Goal: Obtain resource: Download file/media

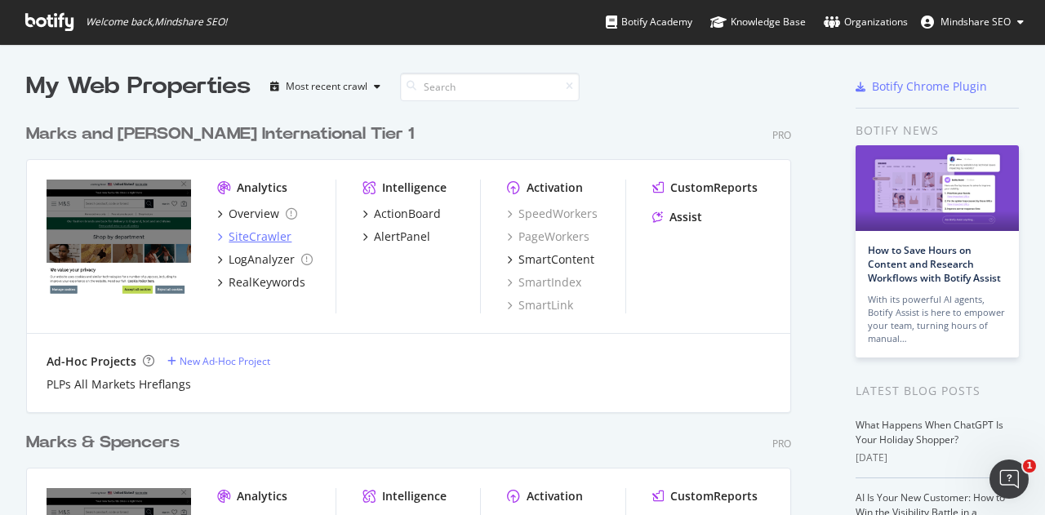
click at [258, 229] on div "SiteCrawler" at bounding box center [260, 237] width 63 height 16
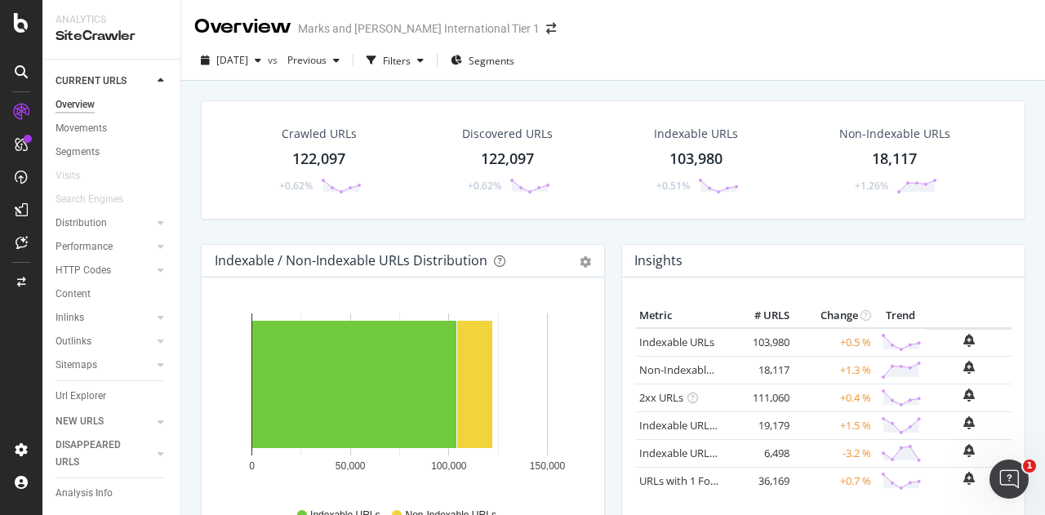
click at [325, 156] on div "122,097" at bounding box center [318, 159] width 53 height 21
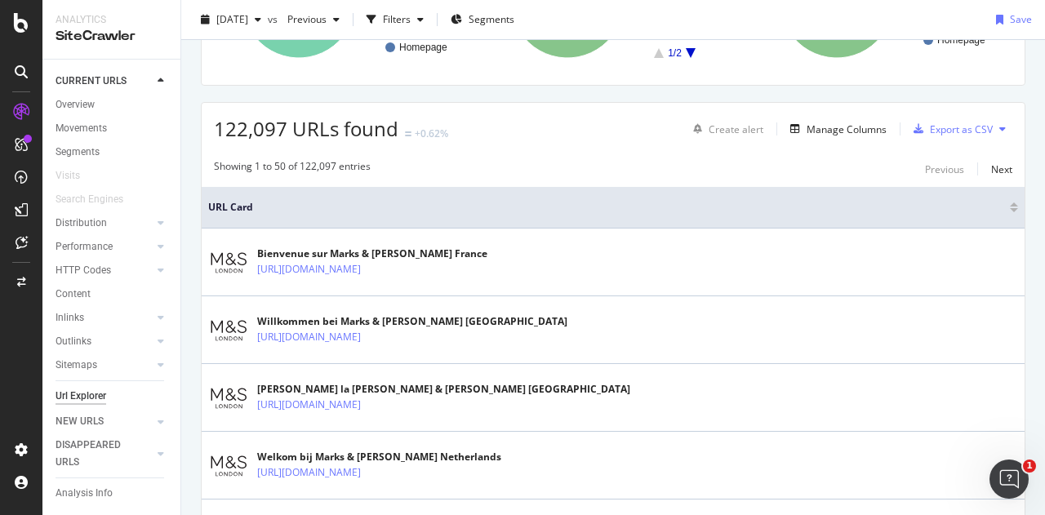
scroll to position [228, 0]
click at [993, 135] on button at bounding box center [1003, 131] width 20 height 26
click at [799, 196] on th "URL Card" at bounding box center [613, 210] width 823 height 42
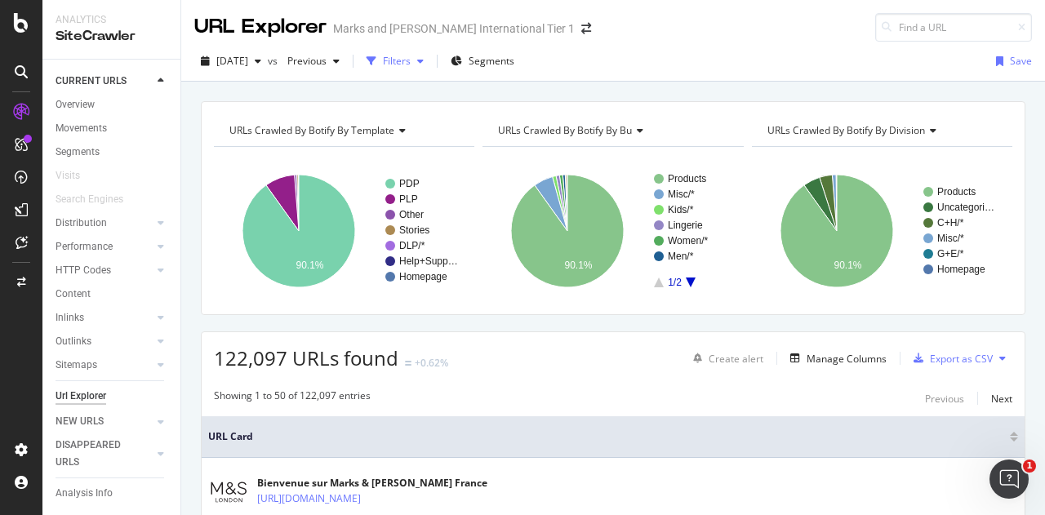
click at [424, 63] on icon "button" at bounding box center [420, 61] width 7 height 10
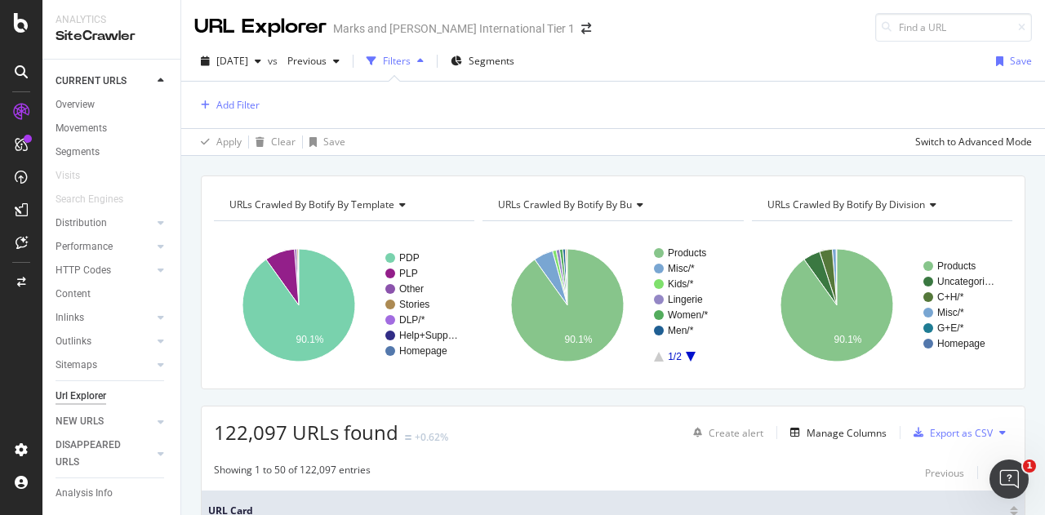
click at [424, 63] on icon "button" at bounding box center [420, 61] width 7 height 10
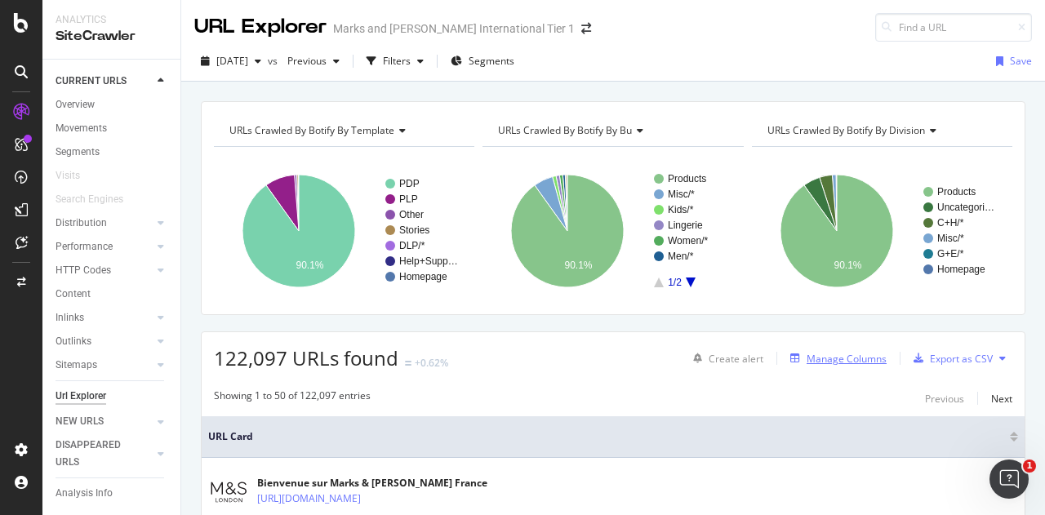
click at [819, 358] on div "Manage Columns" at bounding box center [847, 359] width 80 height 14
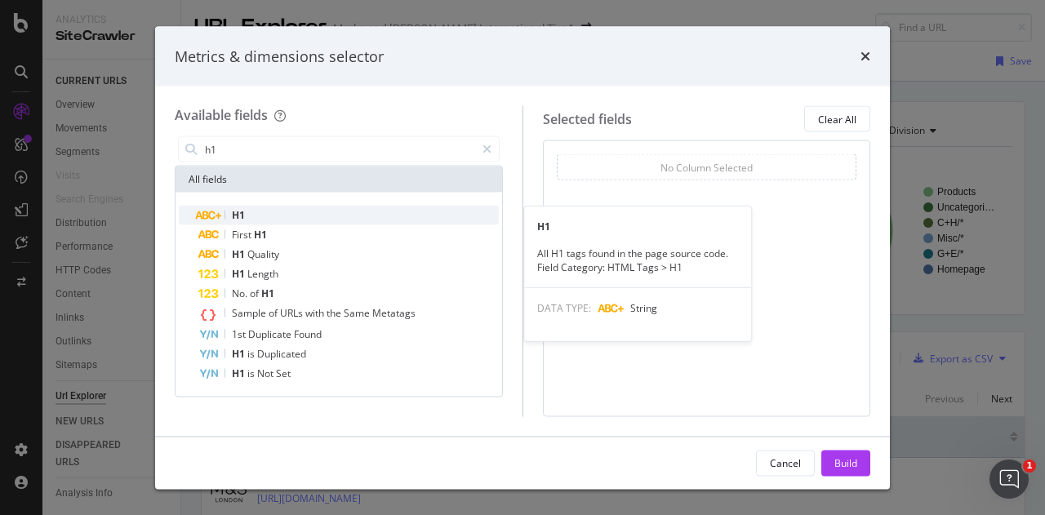
type input "h1"
click at [394, 210] on div "H1" at bounding box center [348, 216] width 300 height 20
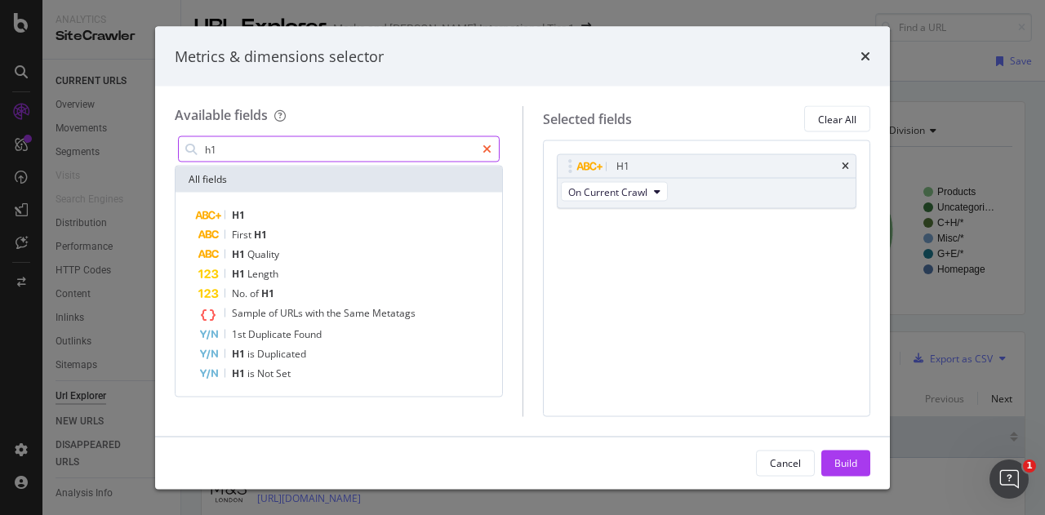
click at [487, 153] on icon "modal" at bounding box center [487, 149] width 9 height 11
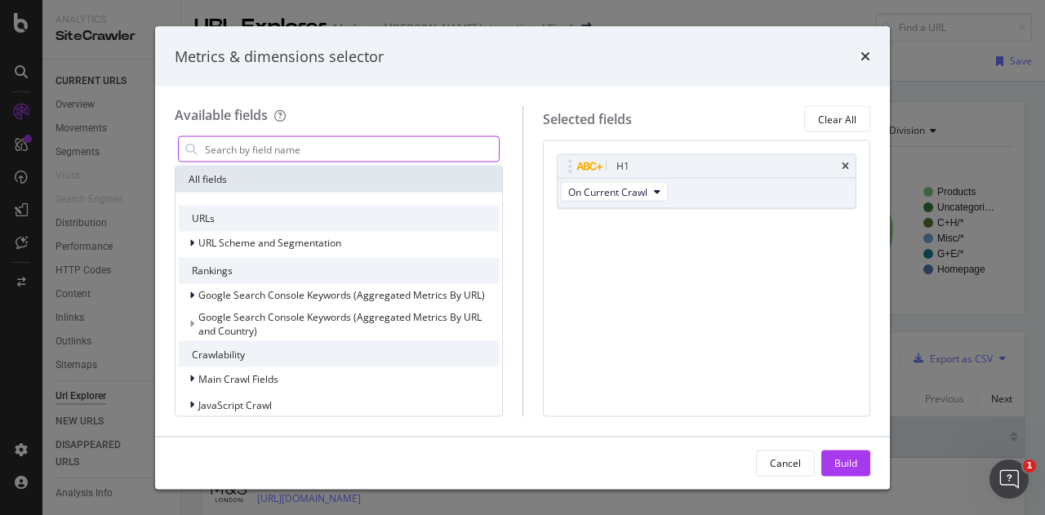
click at [451, 151] on input "modal" at bounding box center [351, 149] width 296 height 24
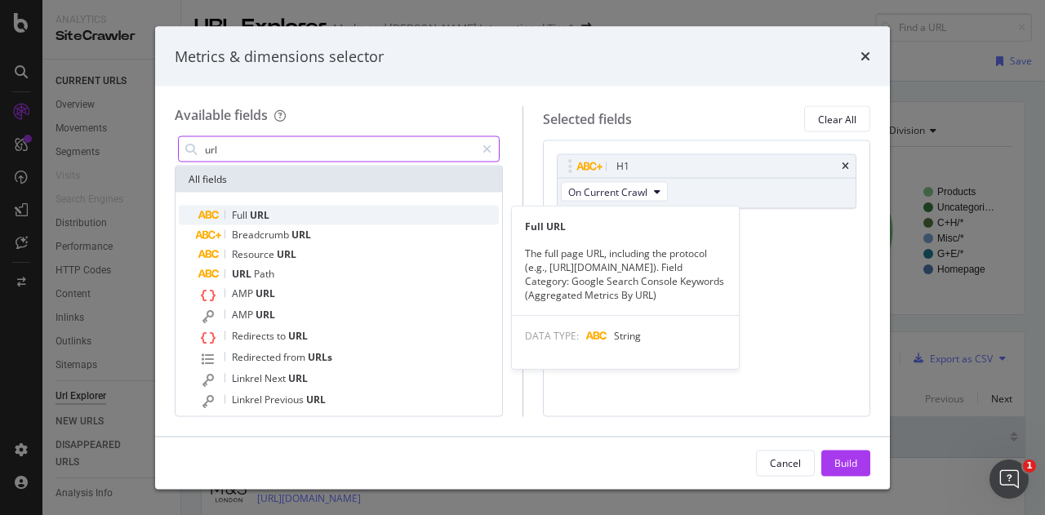
type input "url"
click at [404, 208] on div "Full URL" at bounding box center [348, 216] width 300 height 20
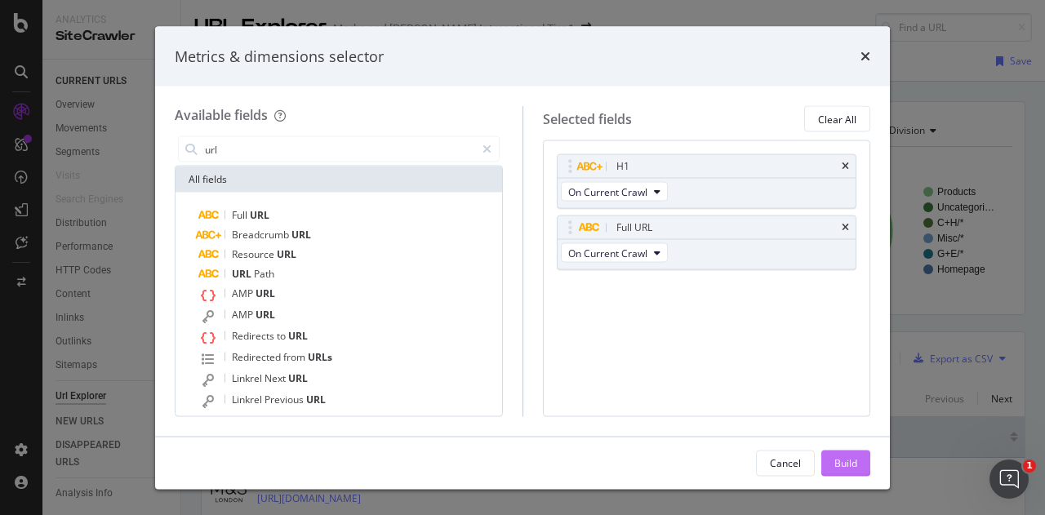
click at [841, 466] on div "Build" at bounding box center [845, 463] width 23 height 14
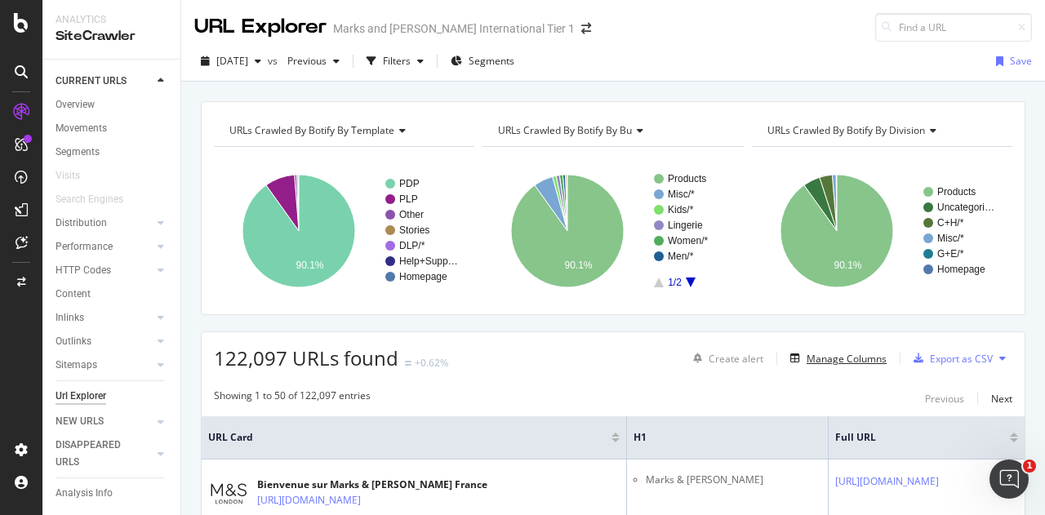
scroll to position [1, 0]
click at [73, 105] on div "Overview" at bounding box center [75, 104] width 39 height 17
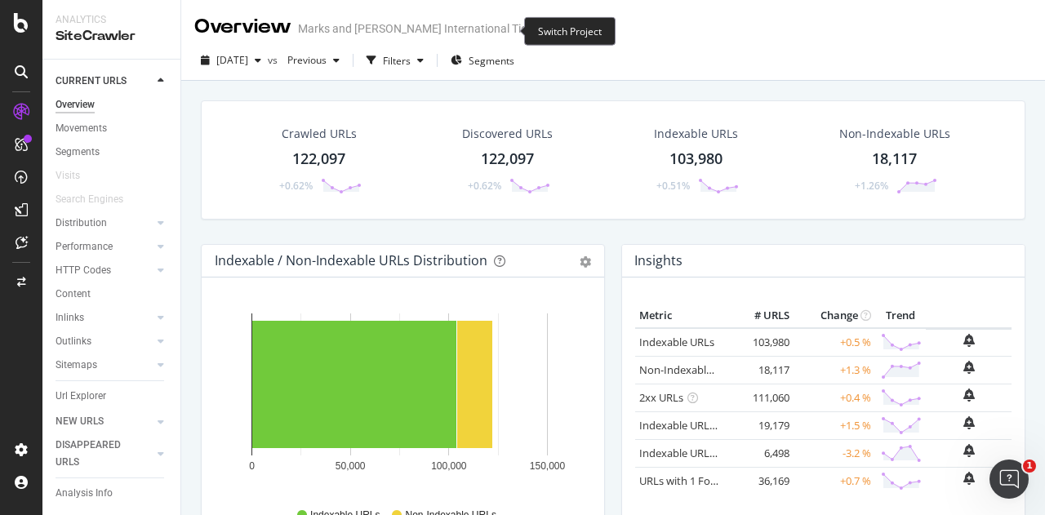
click at [546, 29] on icon "arrow-right-arrow-left" at bounding box center [551, 28] width 10 height 11
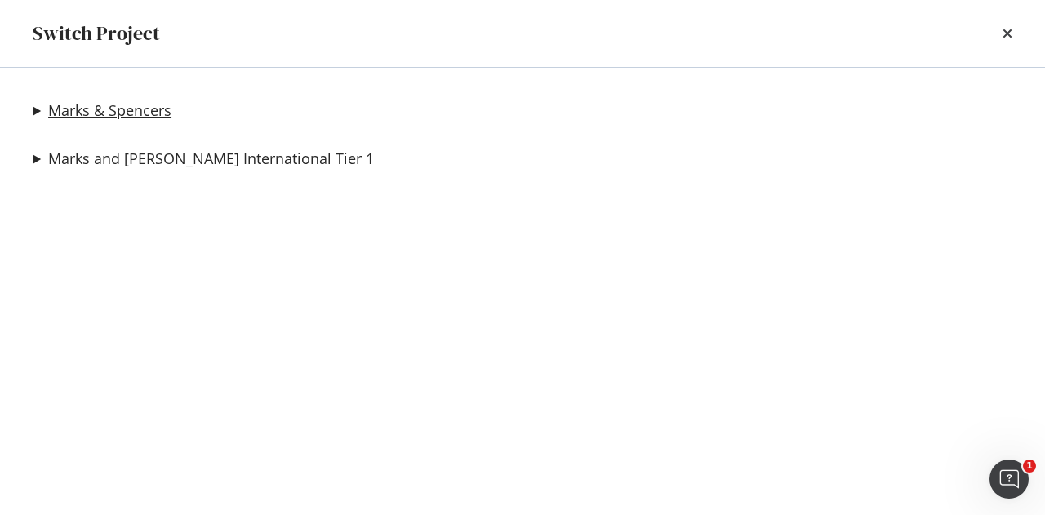
click at [96, 110] on link "Marks & Spencers" at bounding box center [109, 110] width 123 height 17
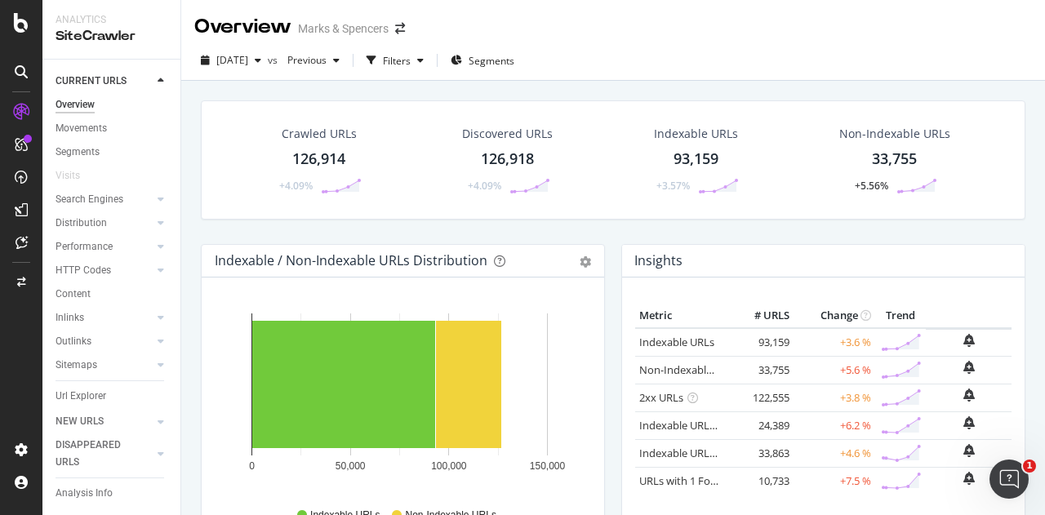
click at [325, 156] on div "126,914" at bounding box center [318, 159] width 53 height 21
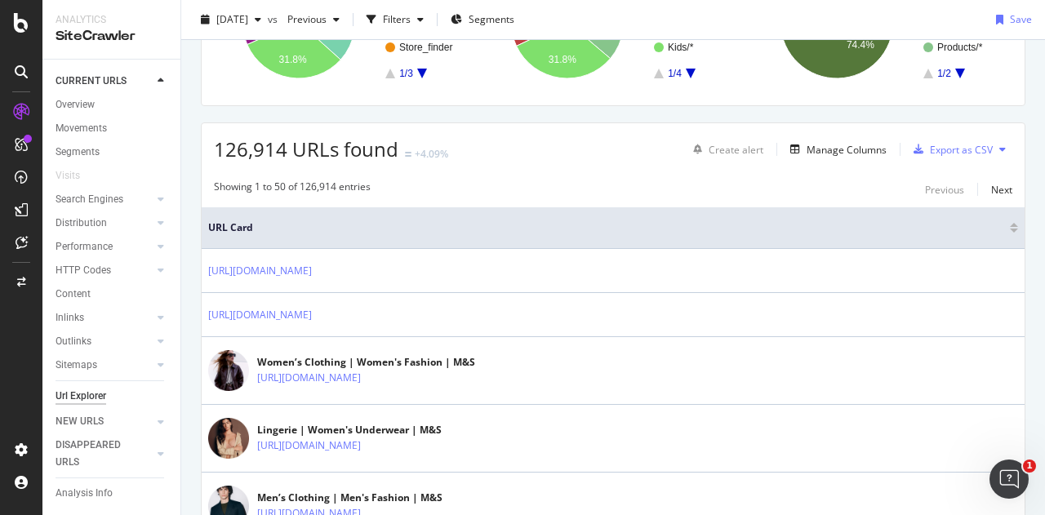
scroll to position [211, 0]
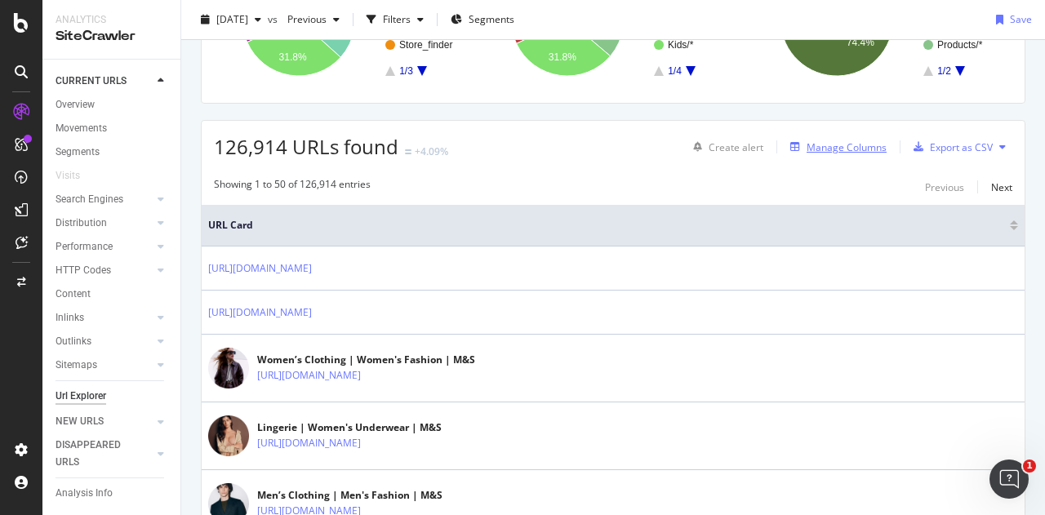
click at [843, 149] on div "Manage Columns" at bounding box center [847, 147] width 80 height 14
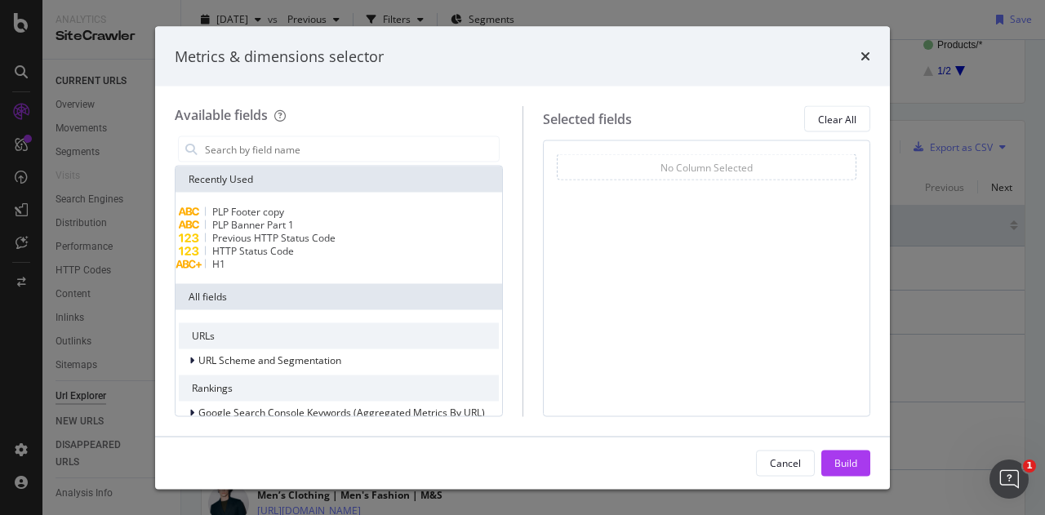
click at [304, 271] on div "H1" at bounding box center [339, 264] width 320 height 13
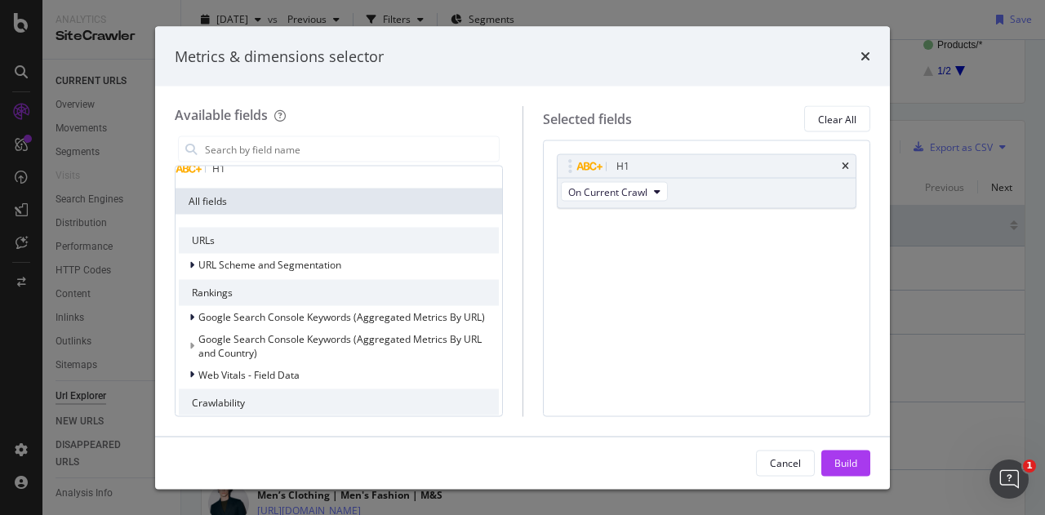
scroll to position [96, 0]
click at [364, 148] on input "modal" at bounding box center [351, 149] width 296 height 24
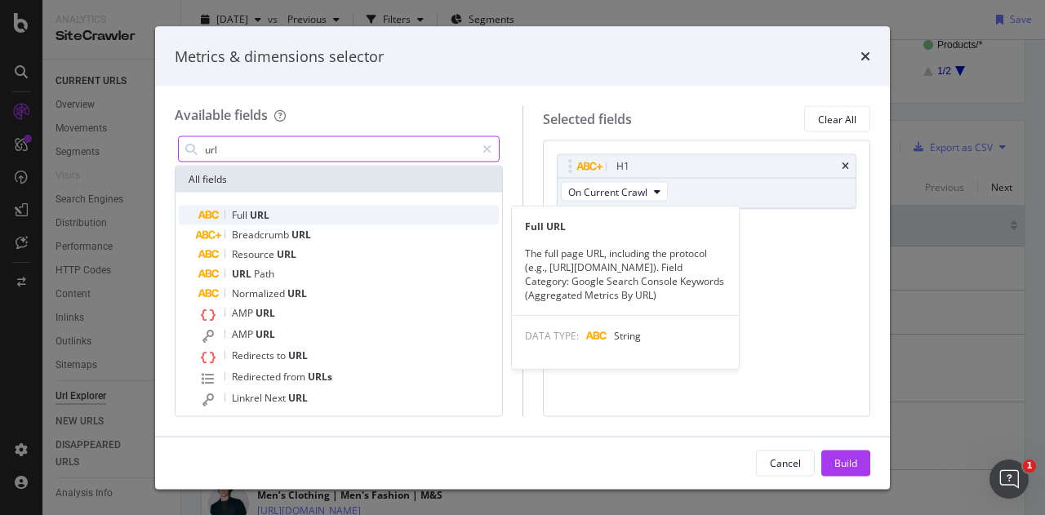
type input "url"
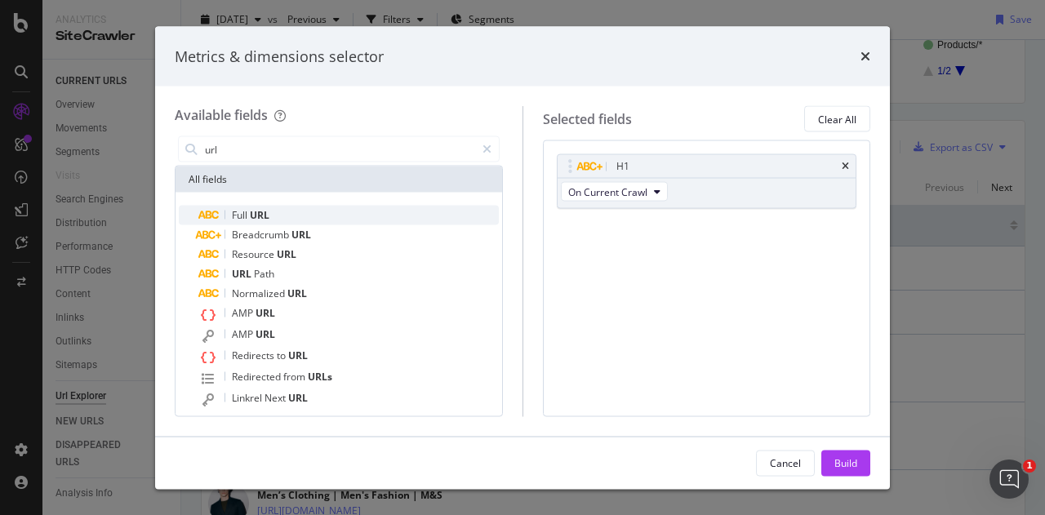
click at [340, 217] on div "Full URL" at bounding box center [348, 216] width 300 height 20
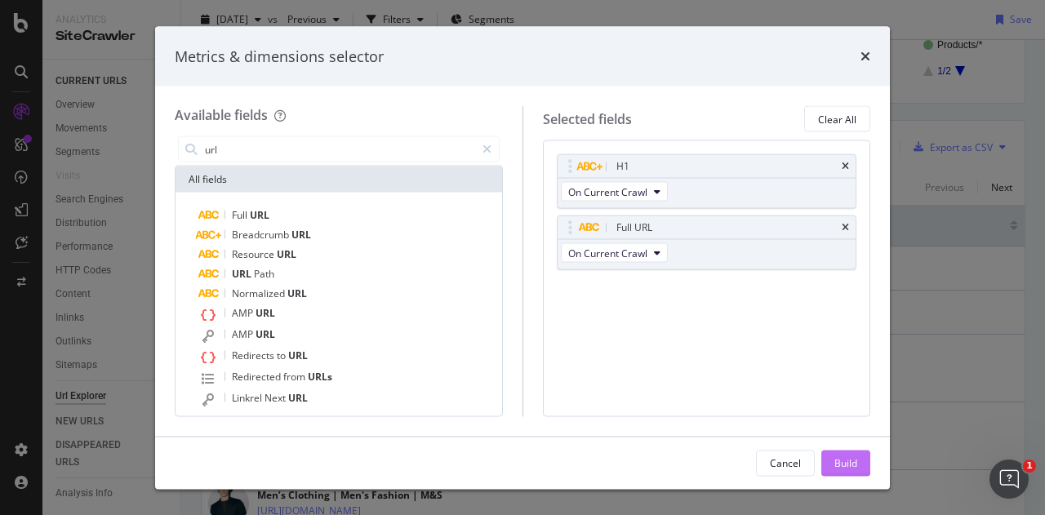
click at [852, 451] on div "Build" at bounding box center [845, 463] width 23 height 24
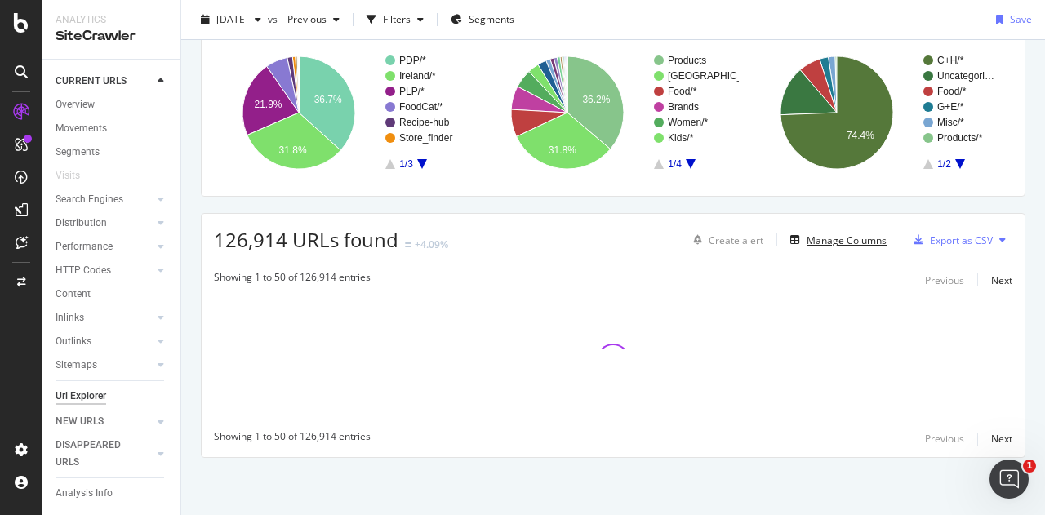
scroll to position [117, 0]
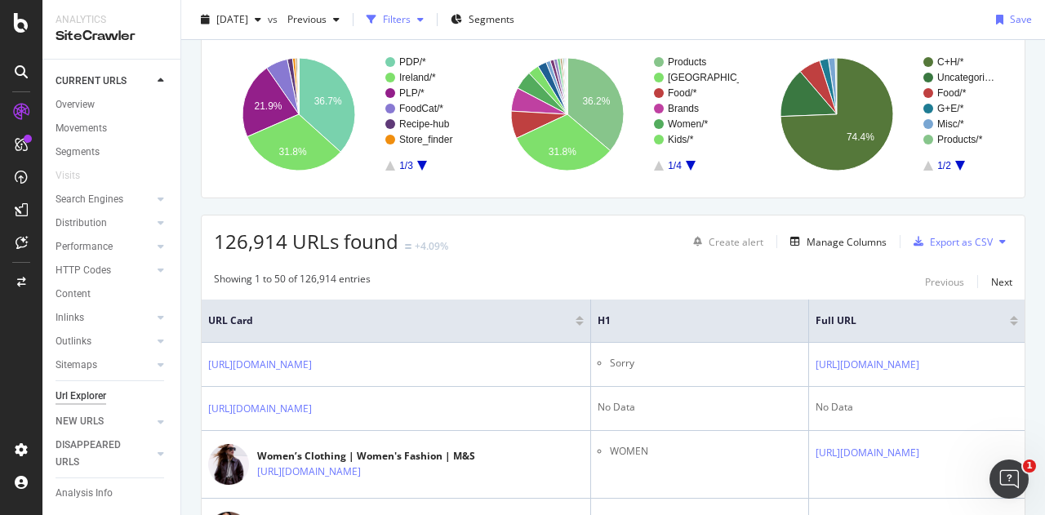
click at [411, 24] on div "Filters" at bounding box center [397, 19] width 28 height 14
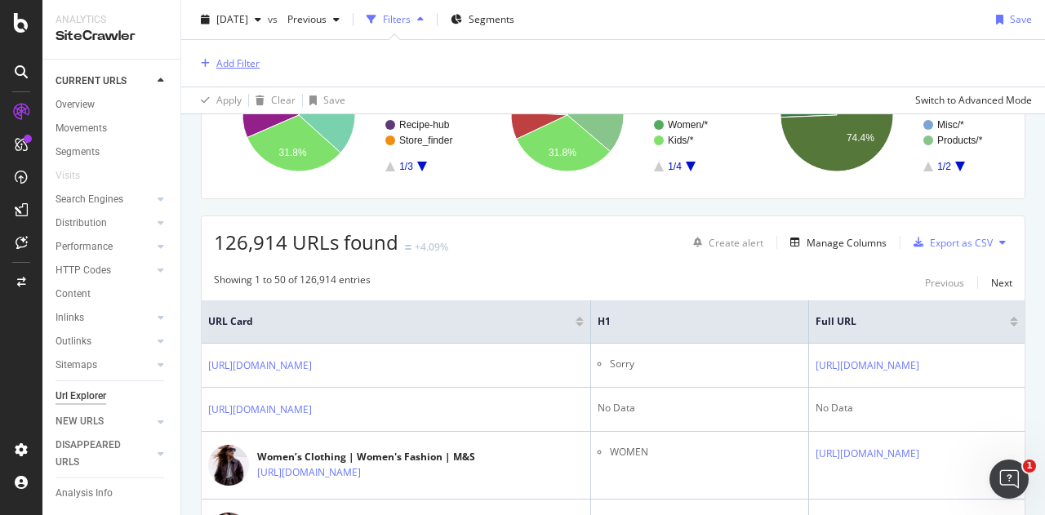
click at [250, 64] on div "Add Filter" at bounding box center [237, 63] width 43 height 14
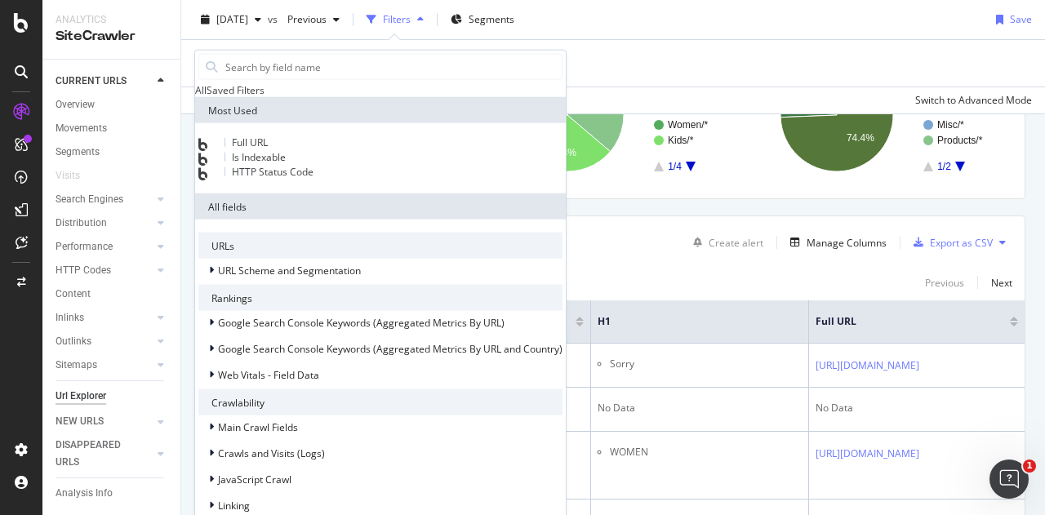
scroll to position [0, 0]
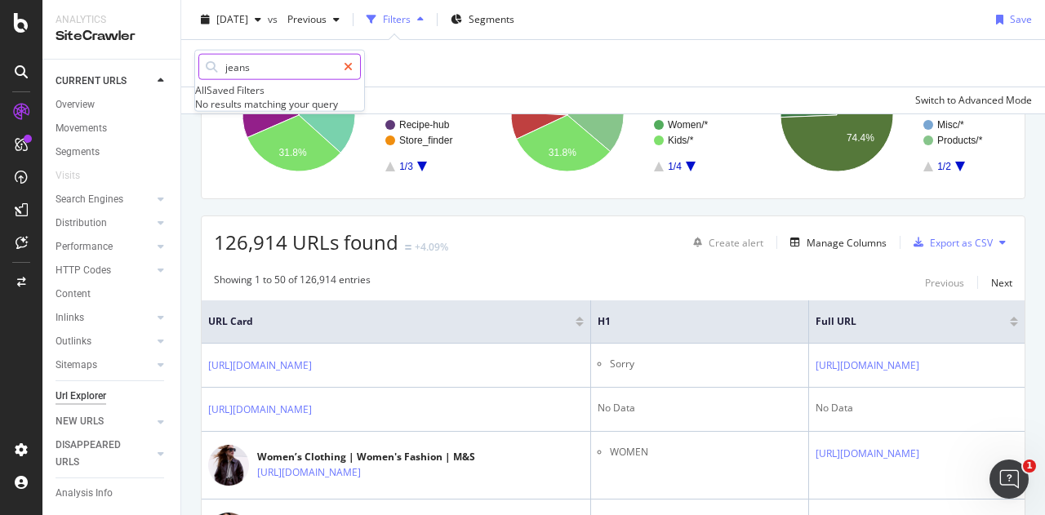
type input "jeans"
click at [353, 70] on icon at bounding box center [348, 66] width 9 height 11
click at [730, 25] on div "[DATE] vs Previous Filters Segments Save" at bounding box center [613, 23] width 864 height 33
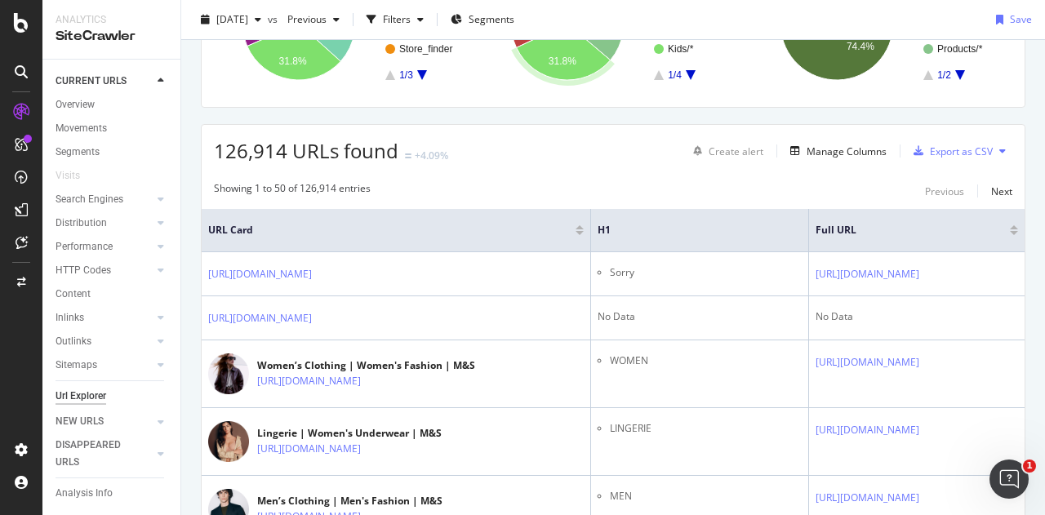
scroll to position [0, 24]
click at [495, 229] on span "URL Card" at bounding box center [389, 230] width 363 height 15
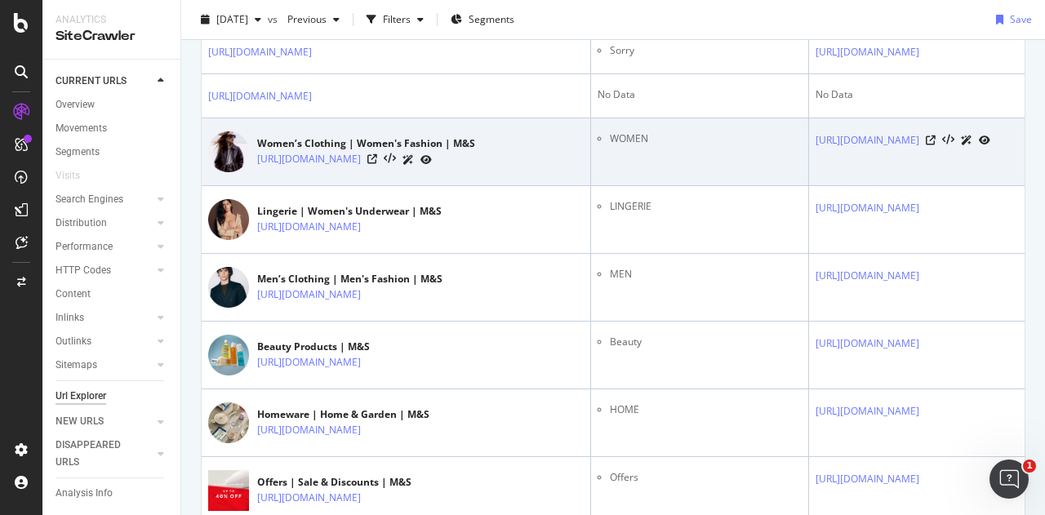
scroll to position [0, 0]
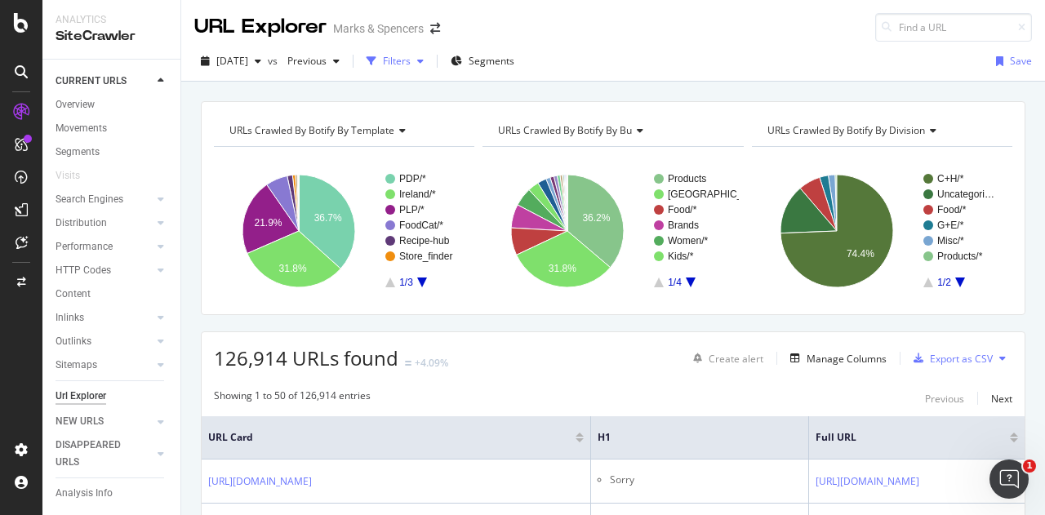
click at [430, 69] on div "Filters" at bounding box center [395, 61] width 70 height 24
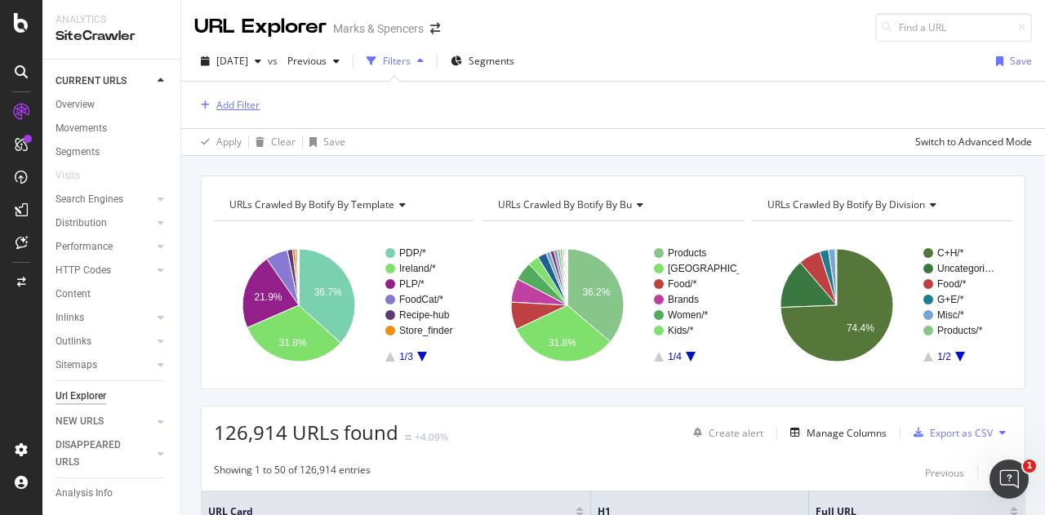
click at [235, 104] on div "Add Filter" at bounding box center [237, 105] width 43 height 14
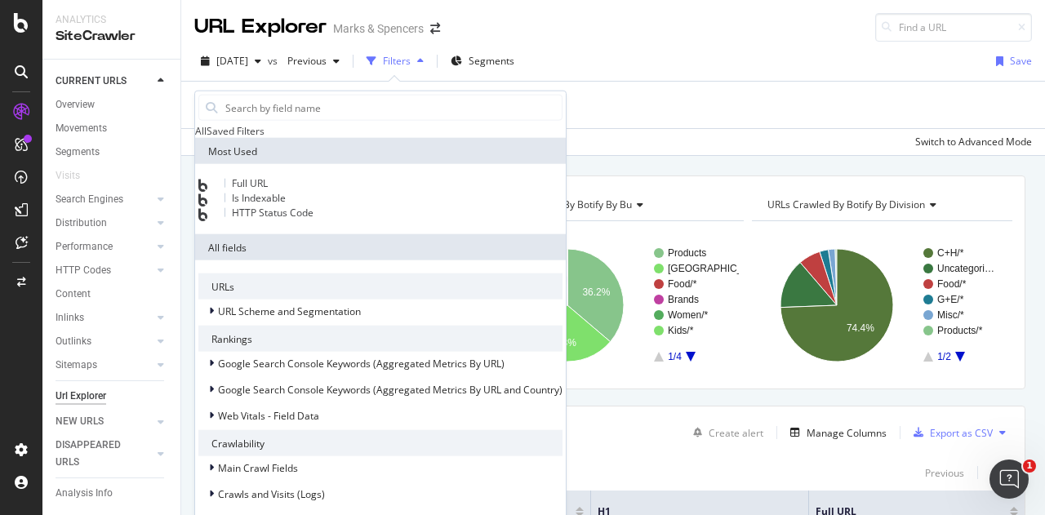
click at [279, 192] on div "Full URL" at bounding box center [380, 184] width 364 height 15
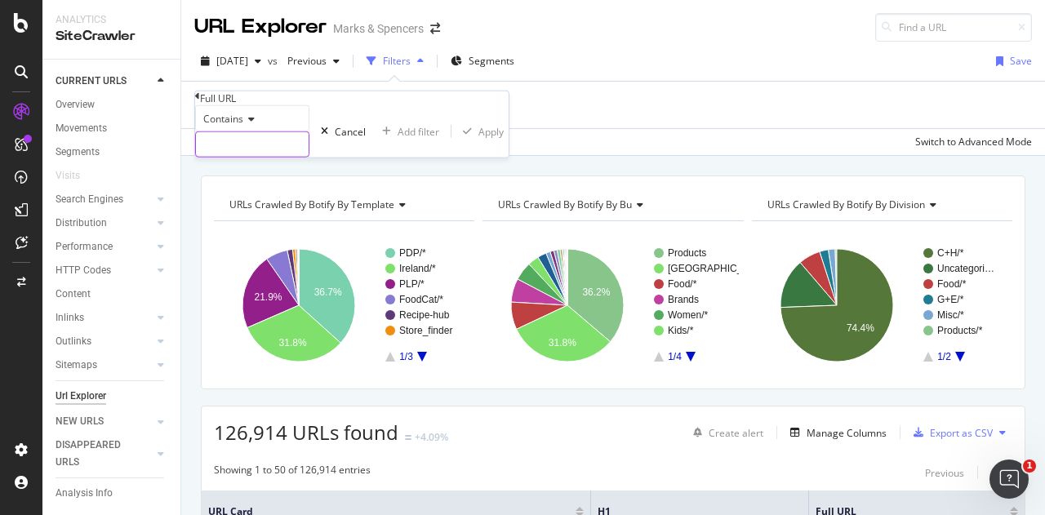
click at [307, 157] on input "text" at bounding box center [252, 144] width 113 height 24
type input "jeans"
click at [502, 138] on div "Apply" at bounding box center [514, 131] width 25 height 14
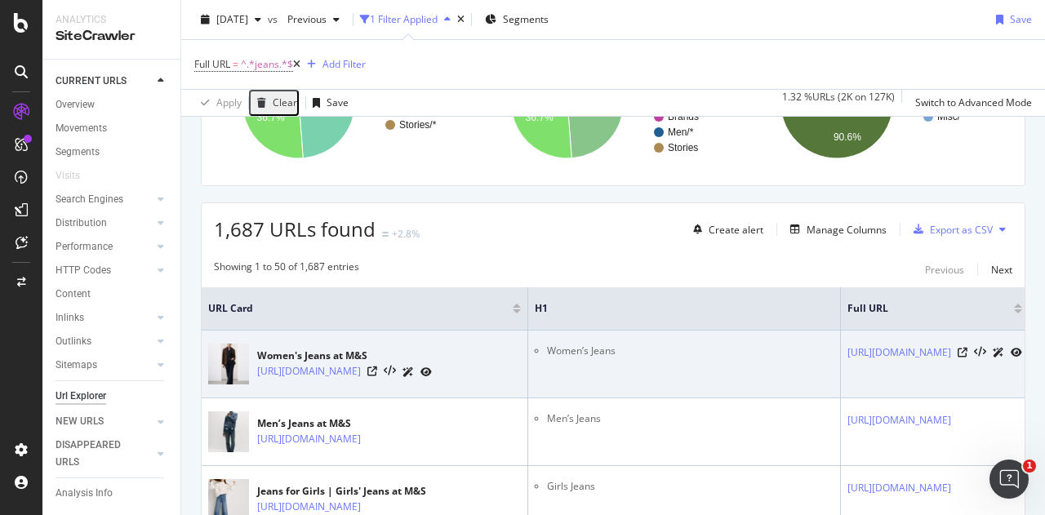
scroll to position [205, 0]
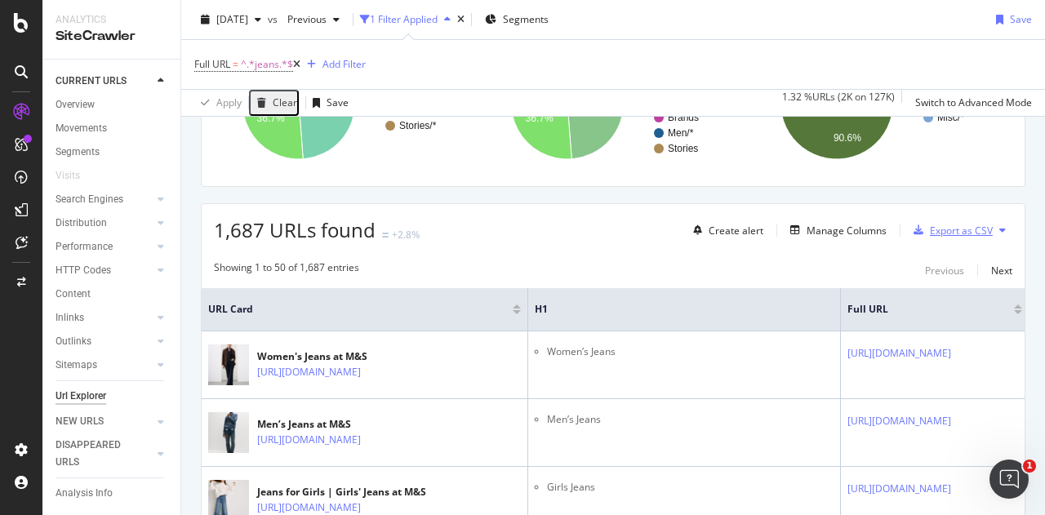
click at [948, 233] on div "Export as CSV" at bounding box center [961, 231] width 63 height 14
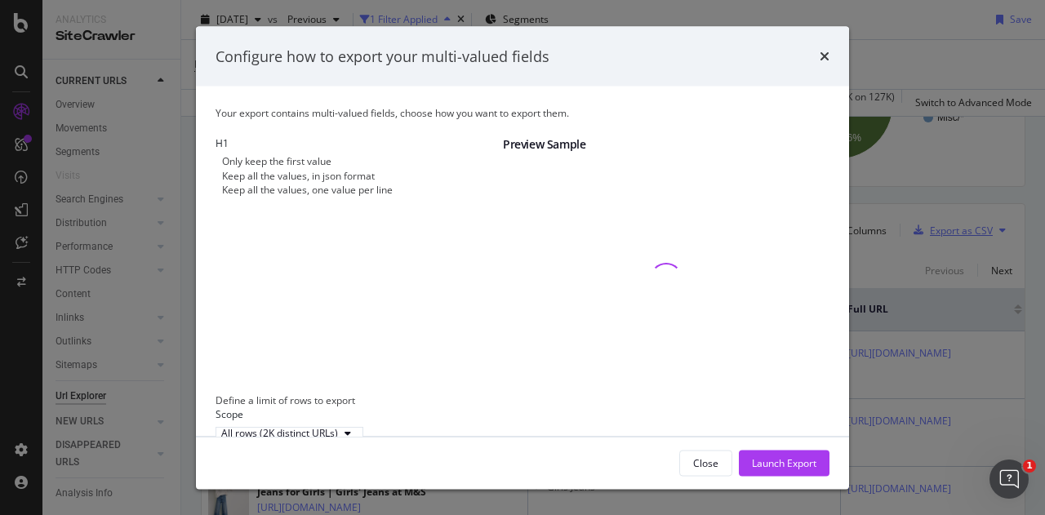
scroll to position [52, 0]
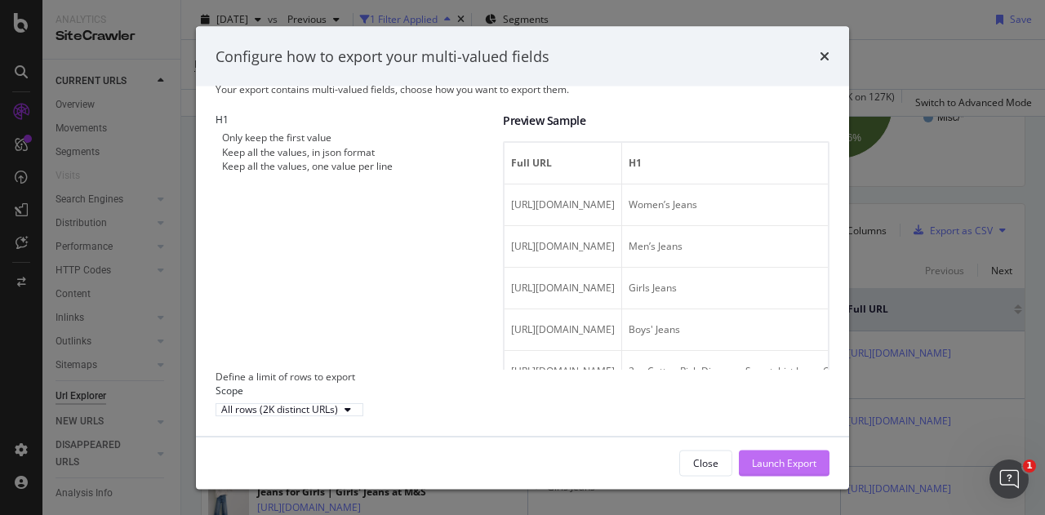
click at [794, 460] on div "Launch Export" at bounding box center [784, 463] width 65 height 14
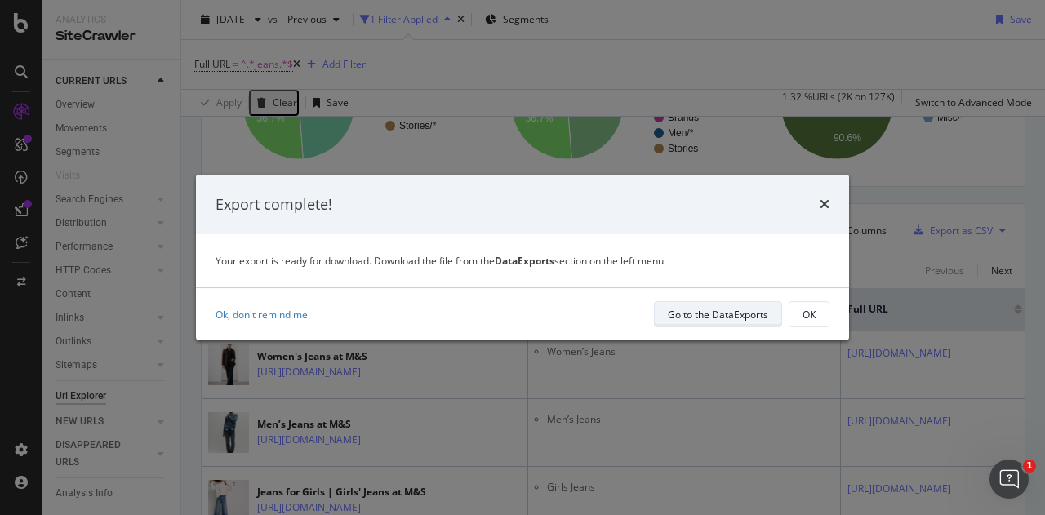
click at [754, 309] on div "Go to the DataExports" at bounding box center [718, 315] width 100 height 14
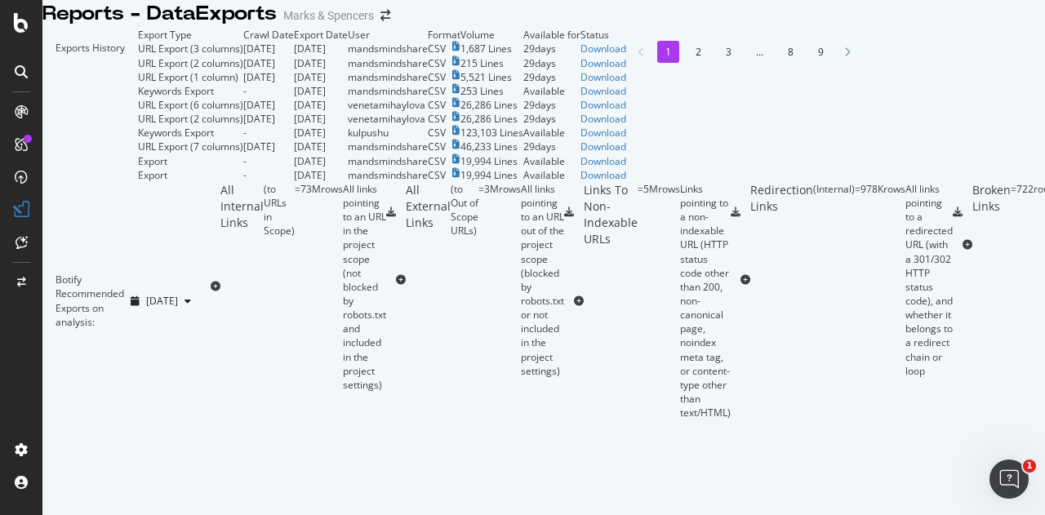
click at [626, 56] on td "Download" at bounding box center [604, 49] width 46 height 14
click at [626, 56] on div "Download" at bounding box center [604, 49] width 46 height 14
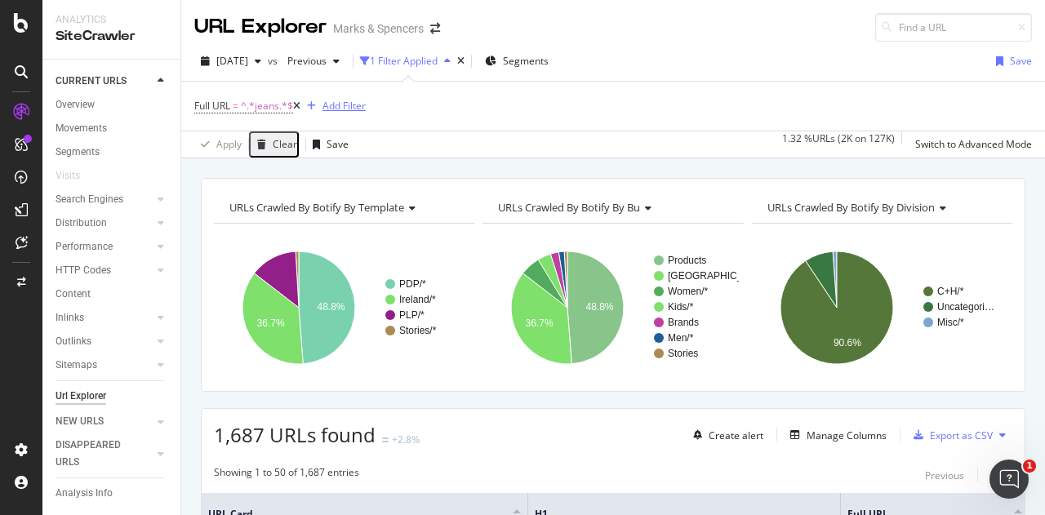
click at [344, 104] on div "Add Filter" at bounding box center [344, 106] width 43 height 14
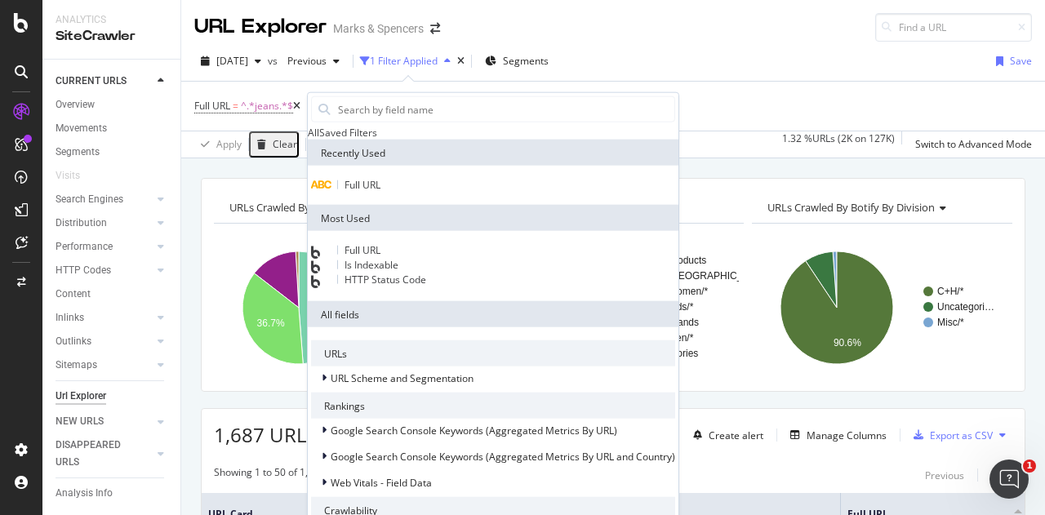
click at [392, 192] on div "Full URL" at bounding box center [493, 185] width 364 height 13
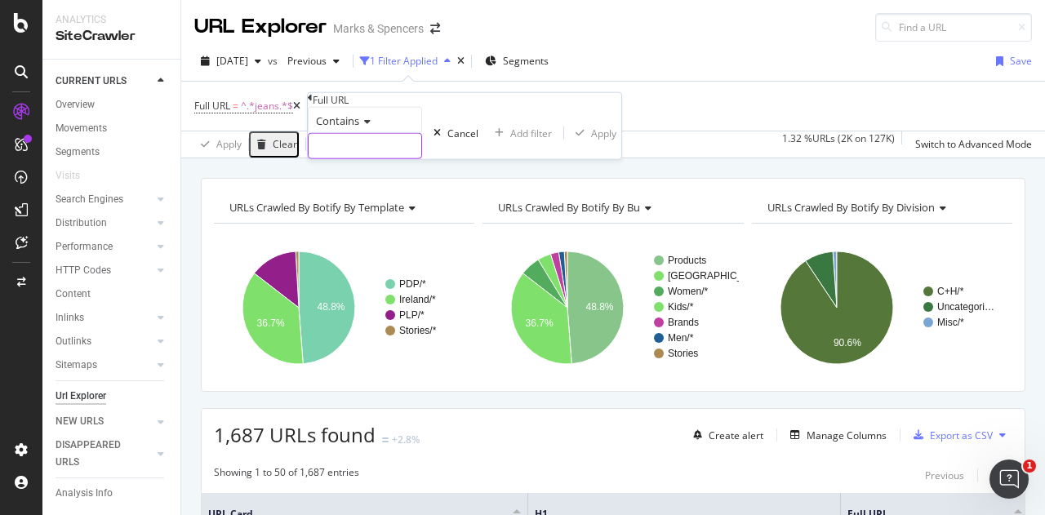
click at [389, 158] on input "text" at bounding box center [365, 146] width 113 height 24
type input "/women/jeans"
click at [593, 138] on div "button" at bounding box center [604, 133] width 22 height 10
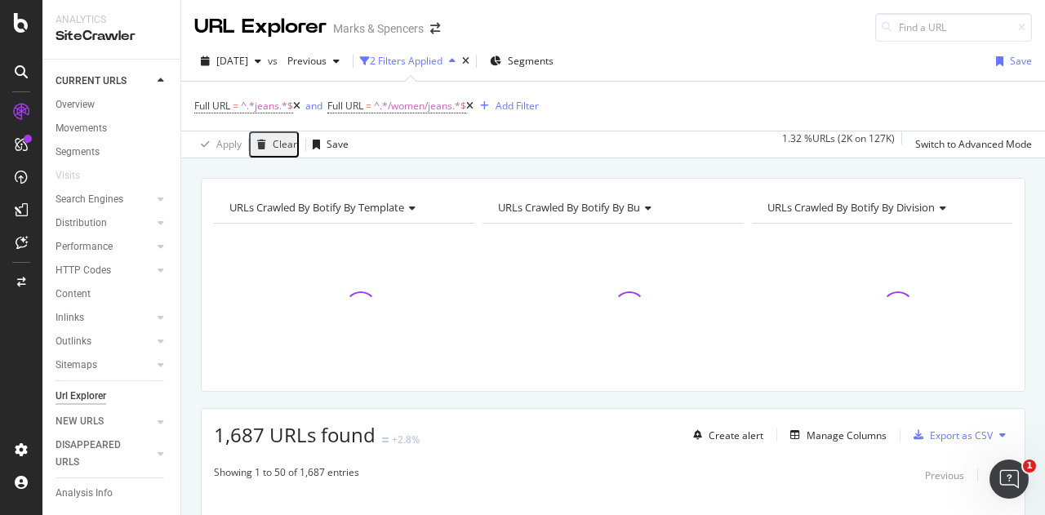
click at [297, 108] on icon at bounding box center [296, 106] width 7 height 10
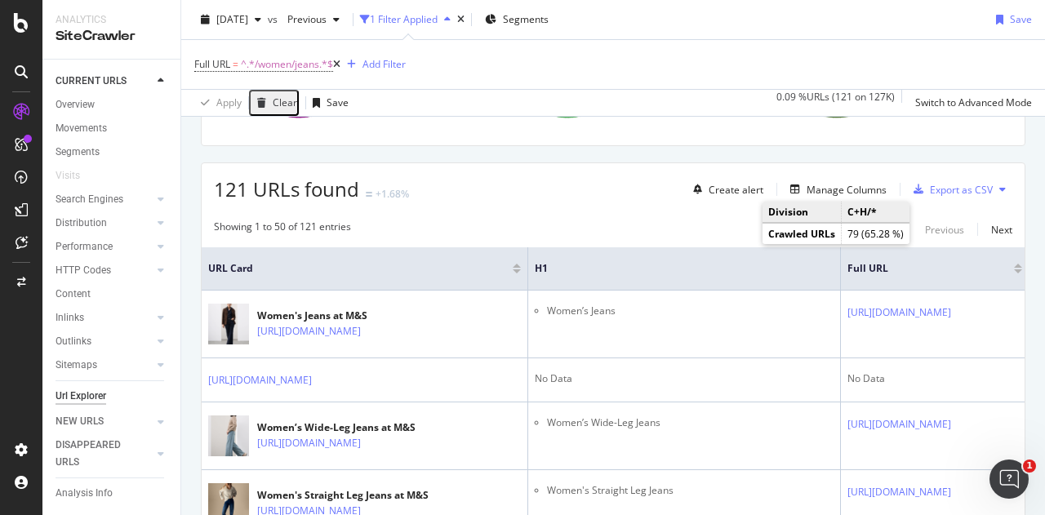
scroll to position [247, 0]
click at [807, 185] on div "Manage Columns" at bounding box center [847, 189] width 80 height 14
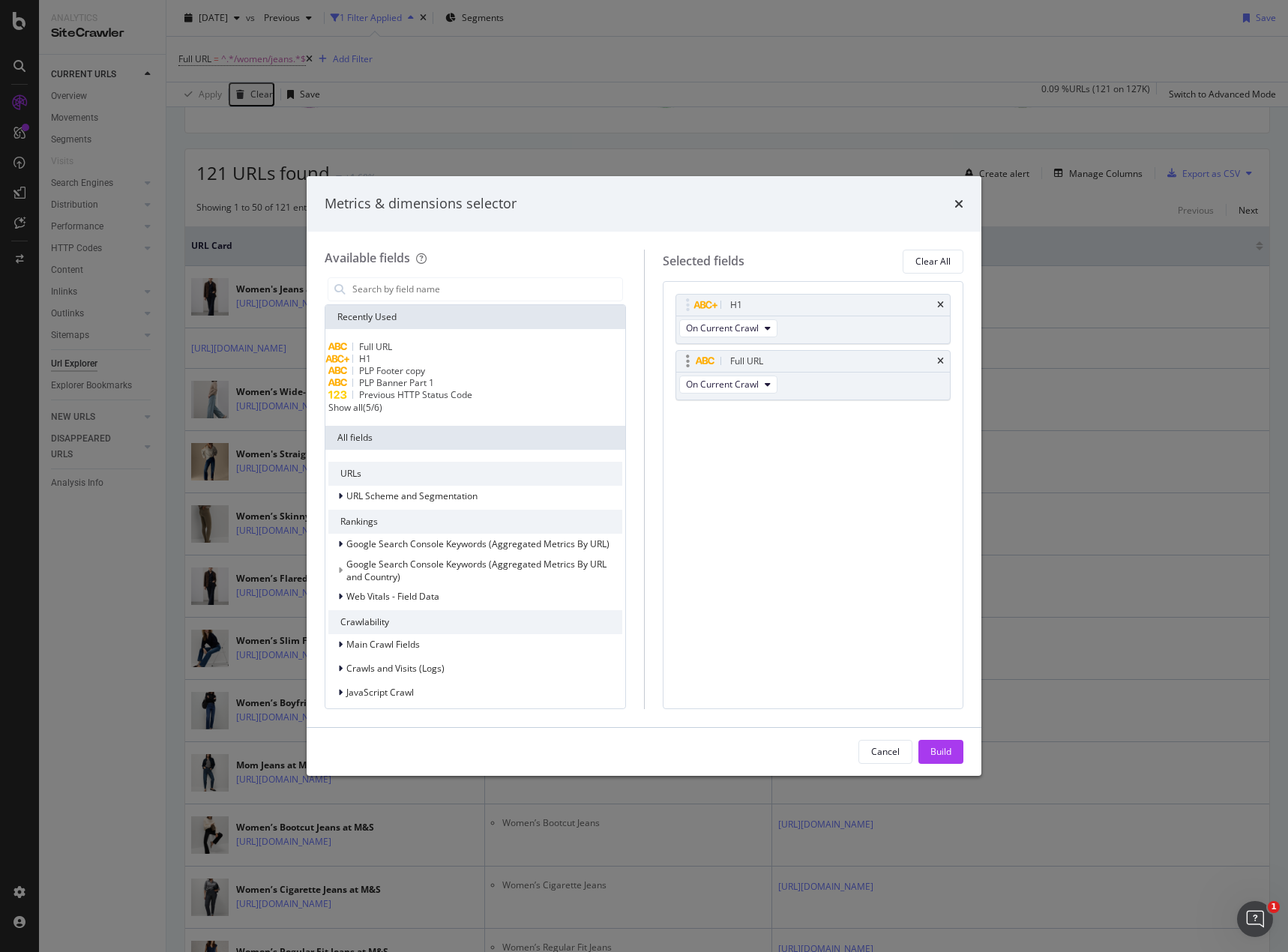
click at [834, 353] on div "Full URL" at bounding box center [831, 361] width 207 height 15
click at [515, 284] on input "modal" at bounding box center [487, 289] width 272 height 22
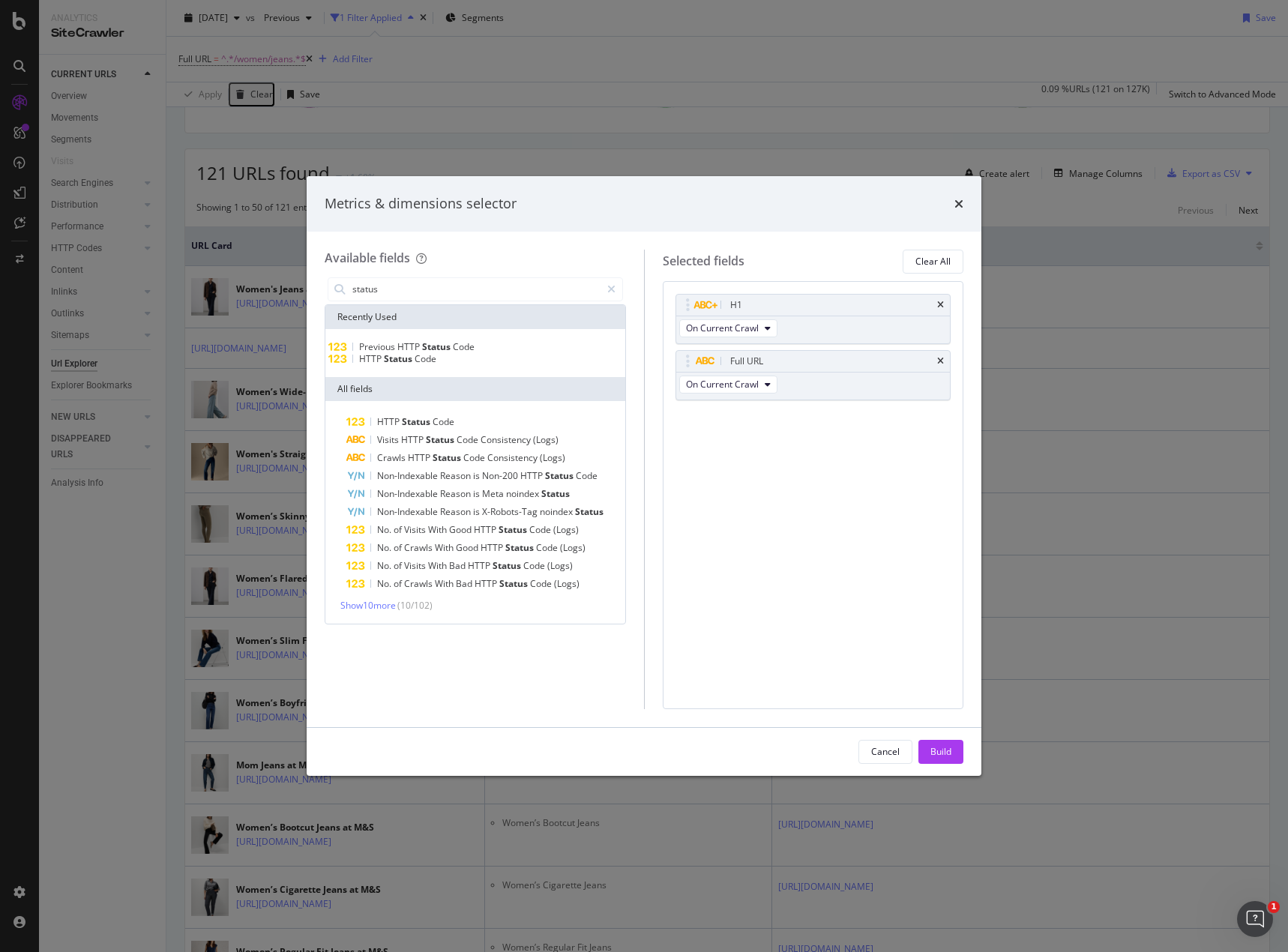
click at [500, 365] on div "HTTP Status Code" at bounding box center [476, 359] width 294 height 12
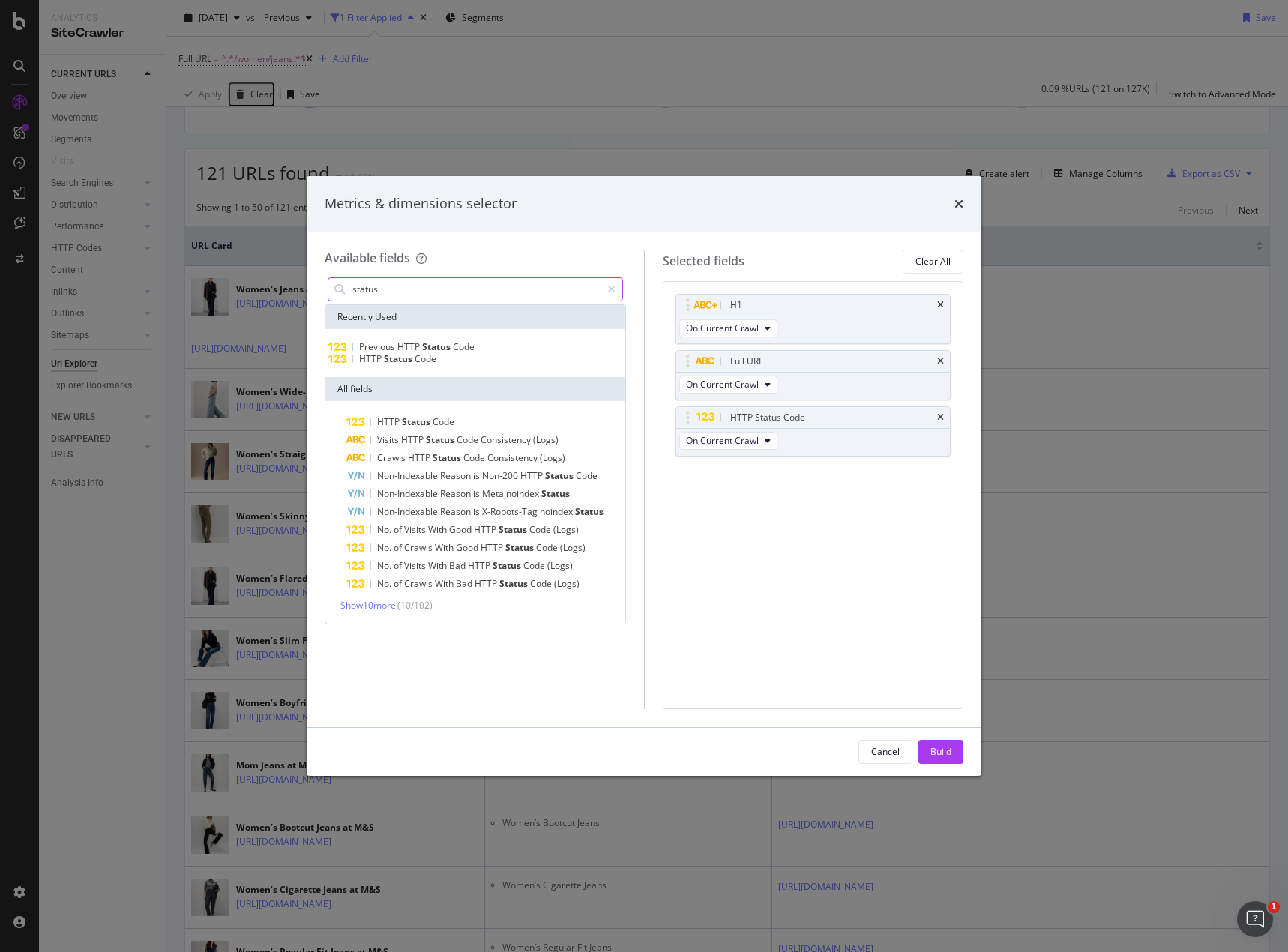
click at [506, 286] on input "status" at bounding box center [476, 289] width 250 height 22
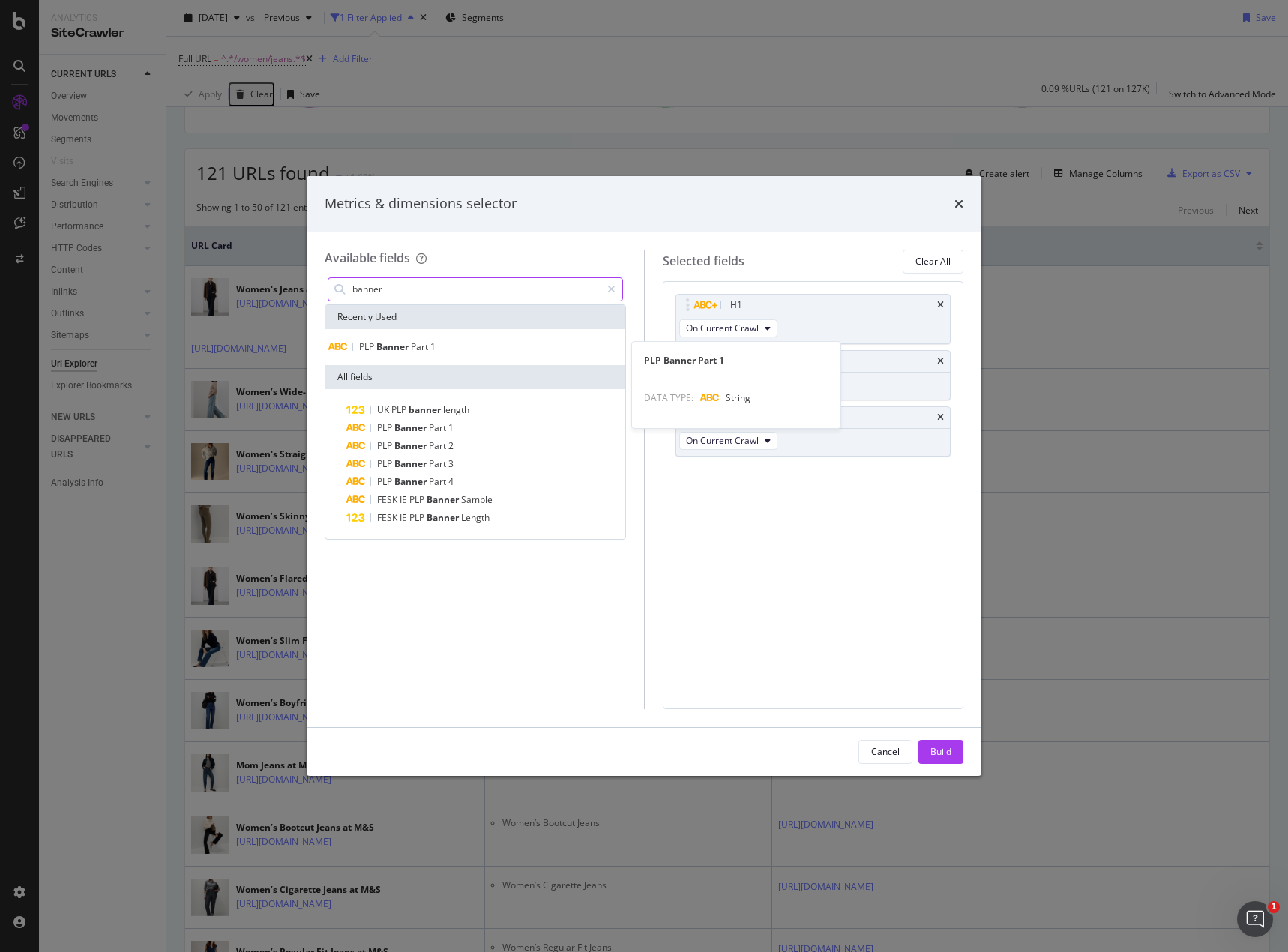
type input "banner"
click at [480, 351] on div "PLP Banner Part 1" at bounding box center [476, 347] width 294 height 12
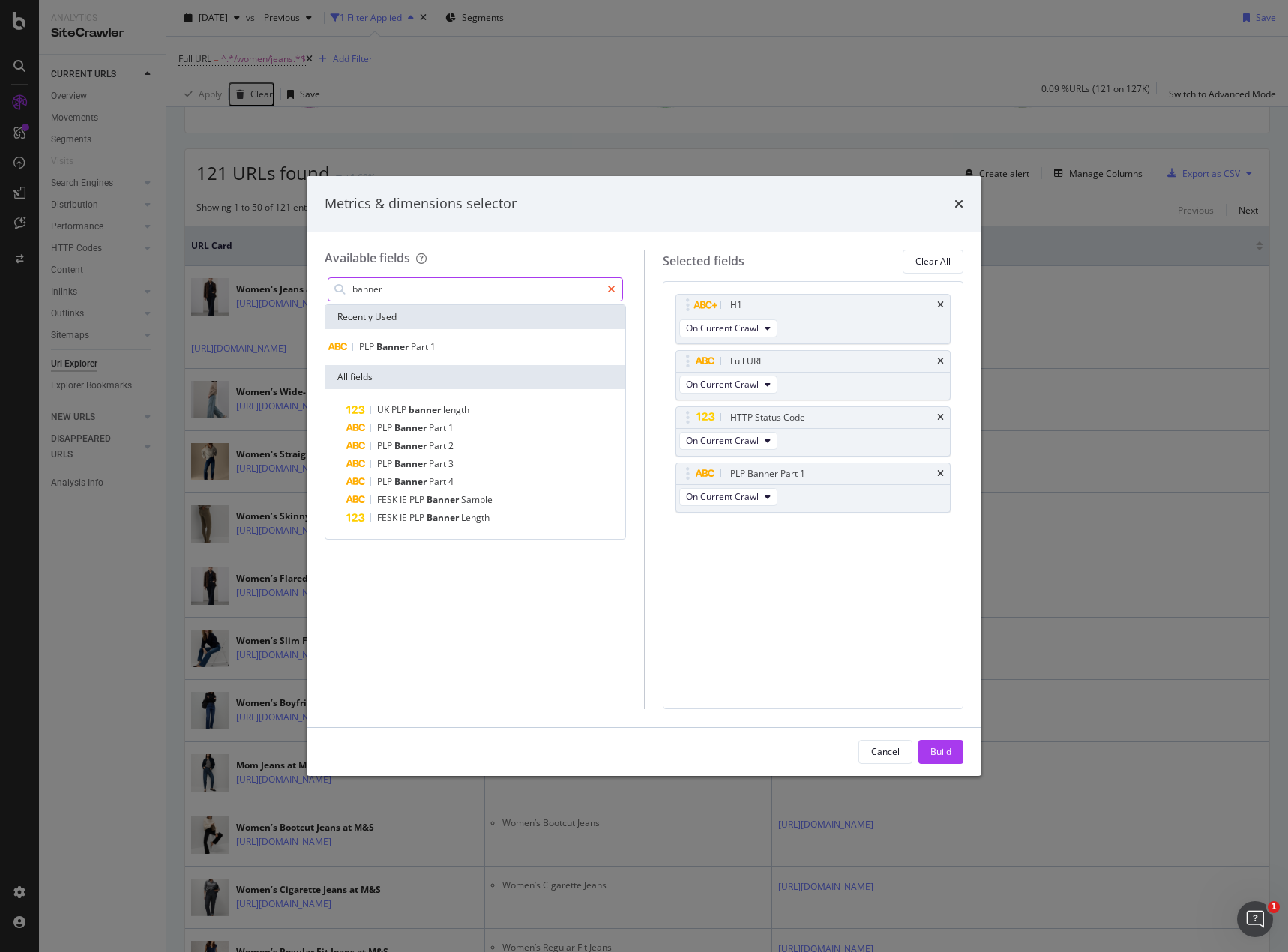
click at [604, 297] on div "modal" at bounding box center [611, 289] width 22 height 24
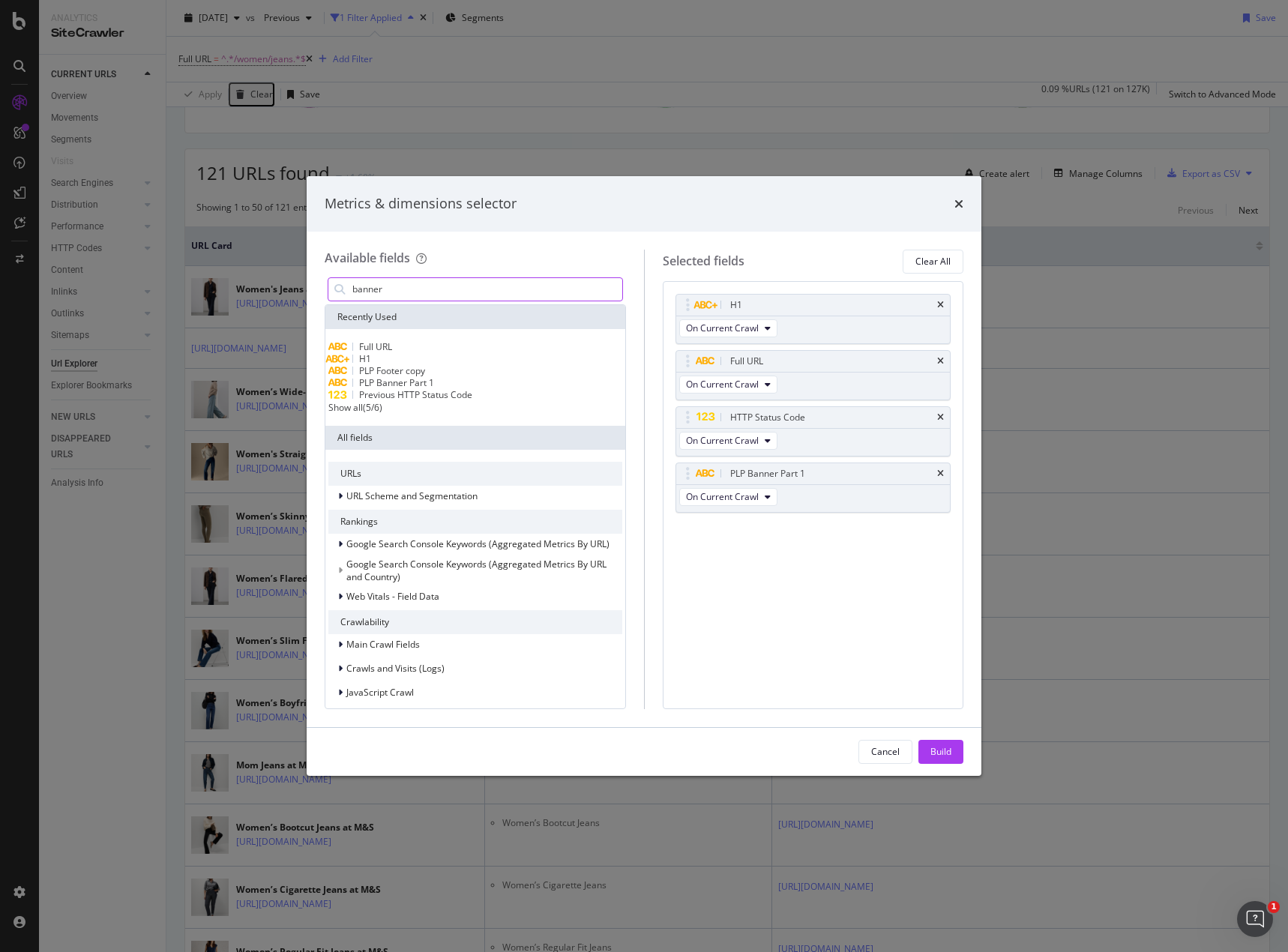
click at [517, 295] on input "banner" at bounding box center [487, 289] width 272 height 22
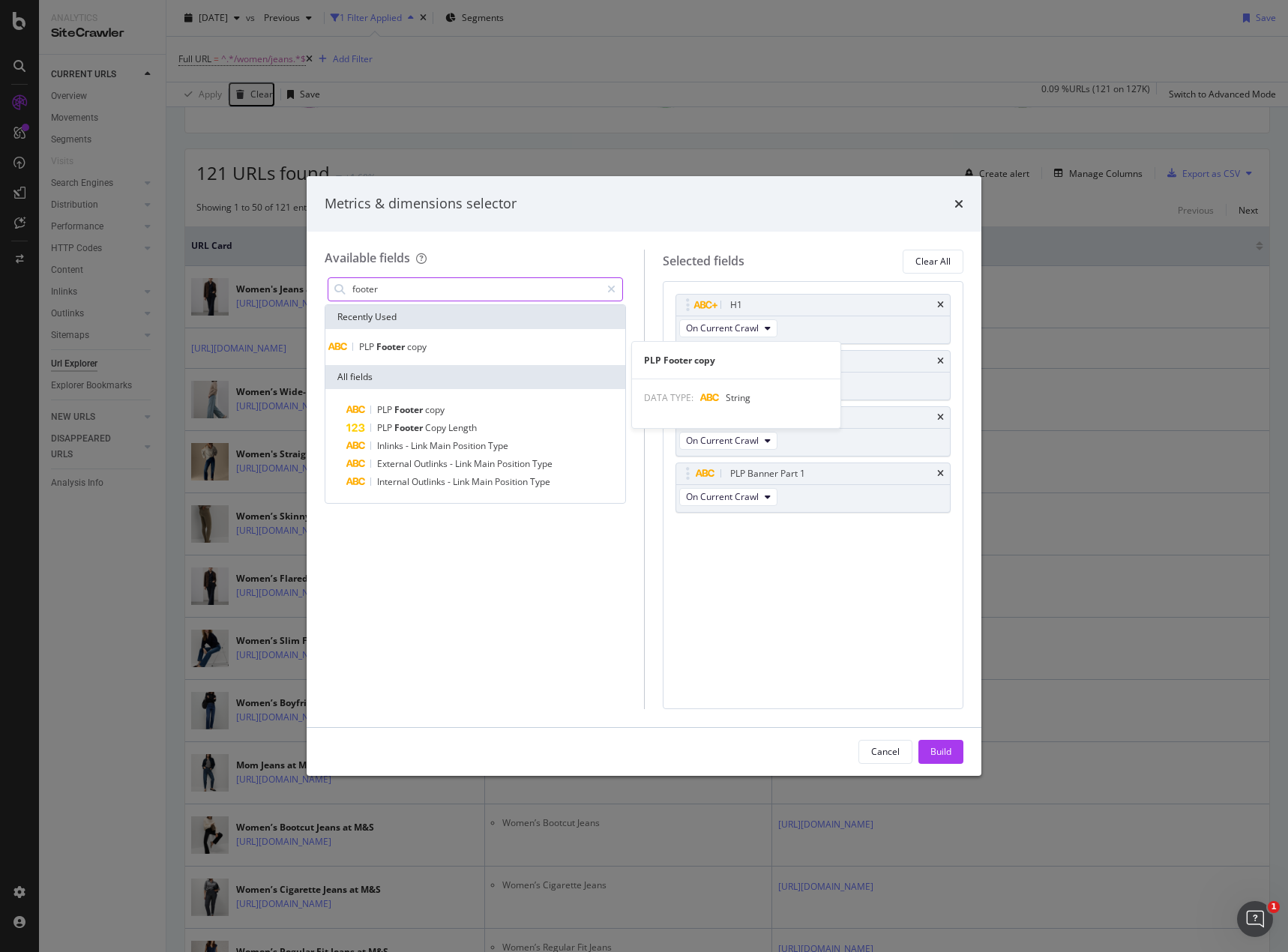
type input "footer"
click at [495, 345] on div "PLP Footer copy" at bounding box center [476, 347] width 294 height 12
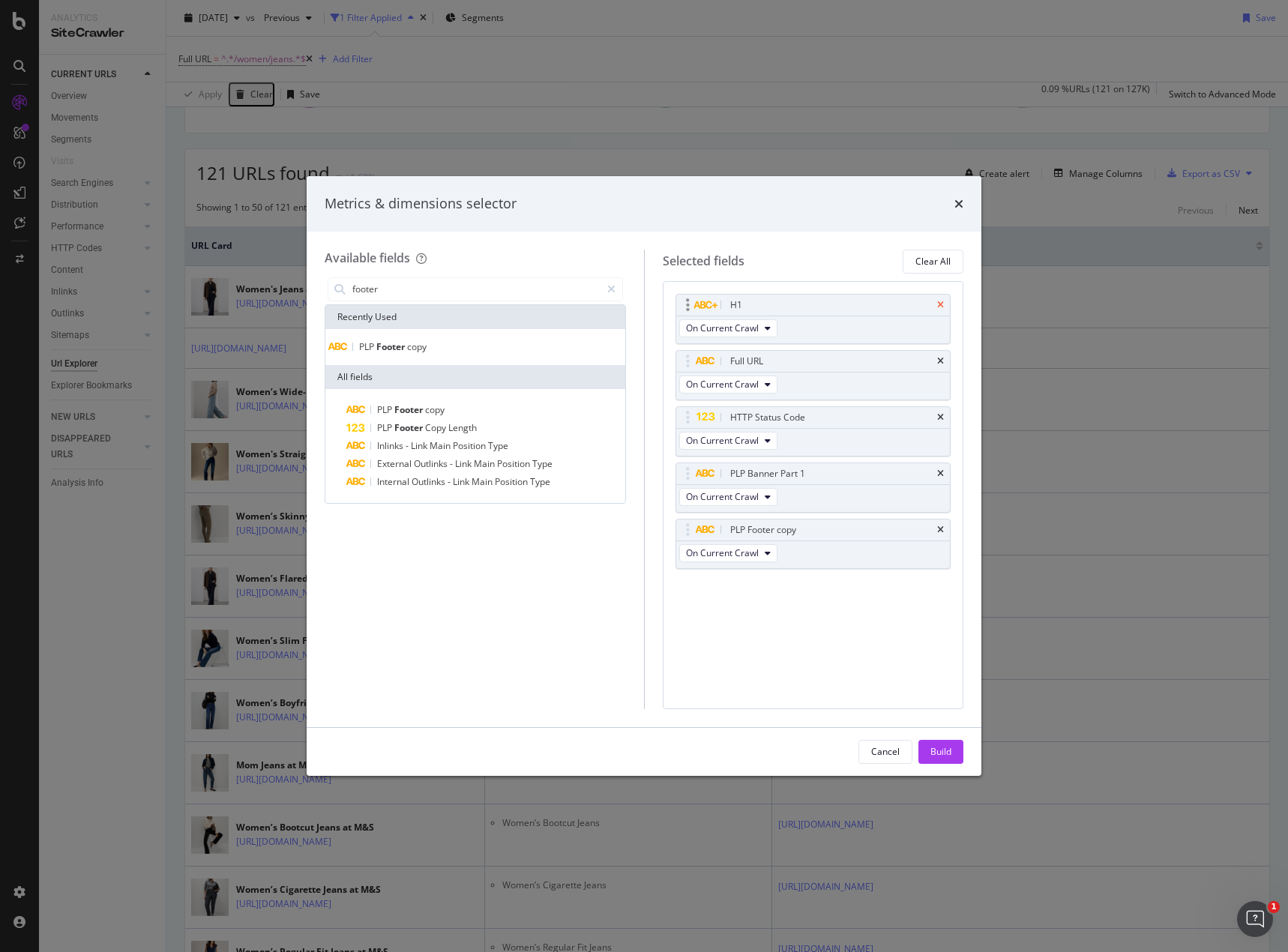
click at [942, 301] on icon "times" at bounding box center [940, 305] width 6 height 9
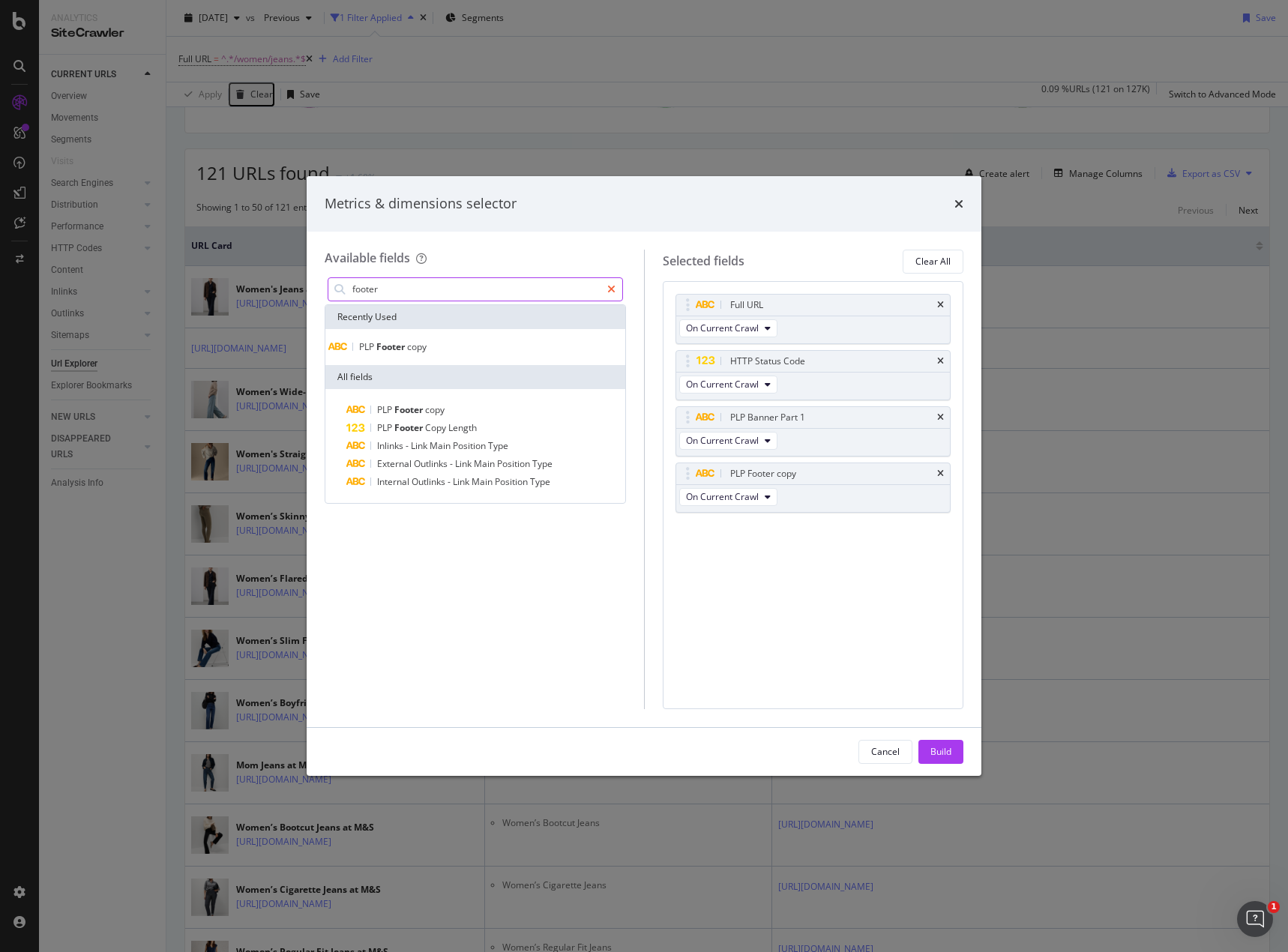
click at [607, 288] on icon "modal" at bounding box center [610, 288] width 8 height 10
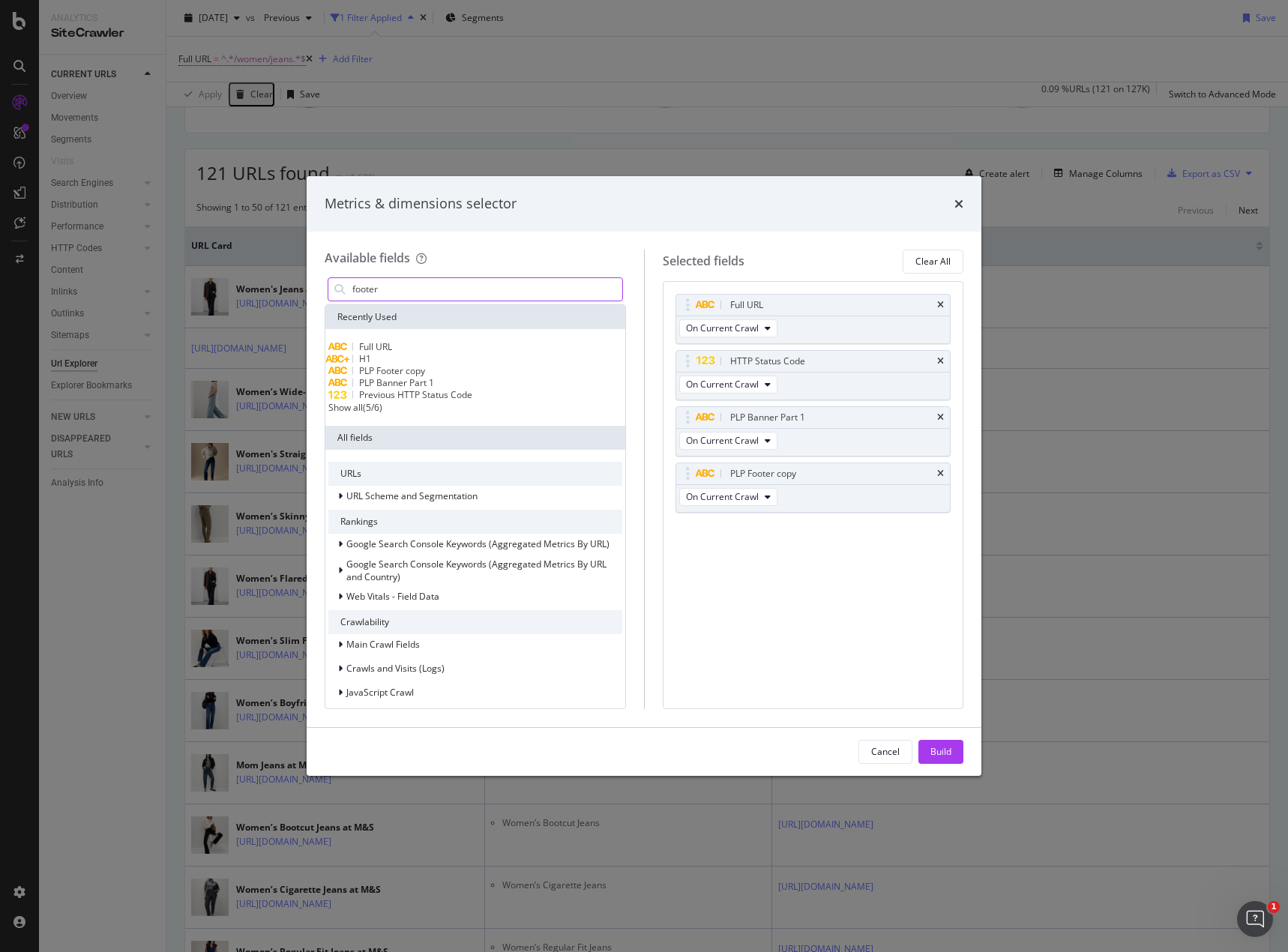
click at [513, 277] on div "footer" at bounding box center [476, 289] width 296 height 24
click at [517, 292] on input "footer" at bounding box center [487, 289] width 272 height 22
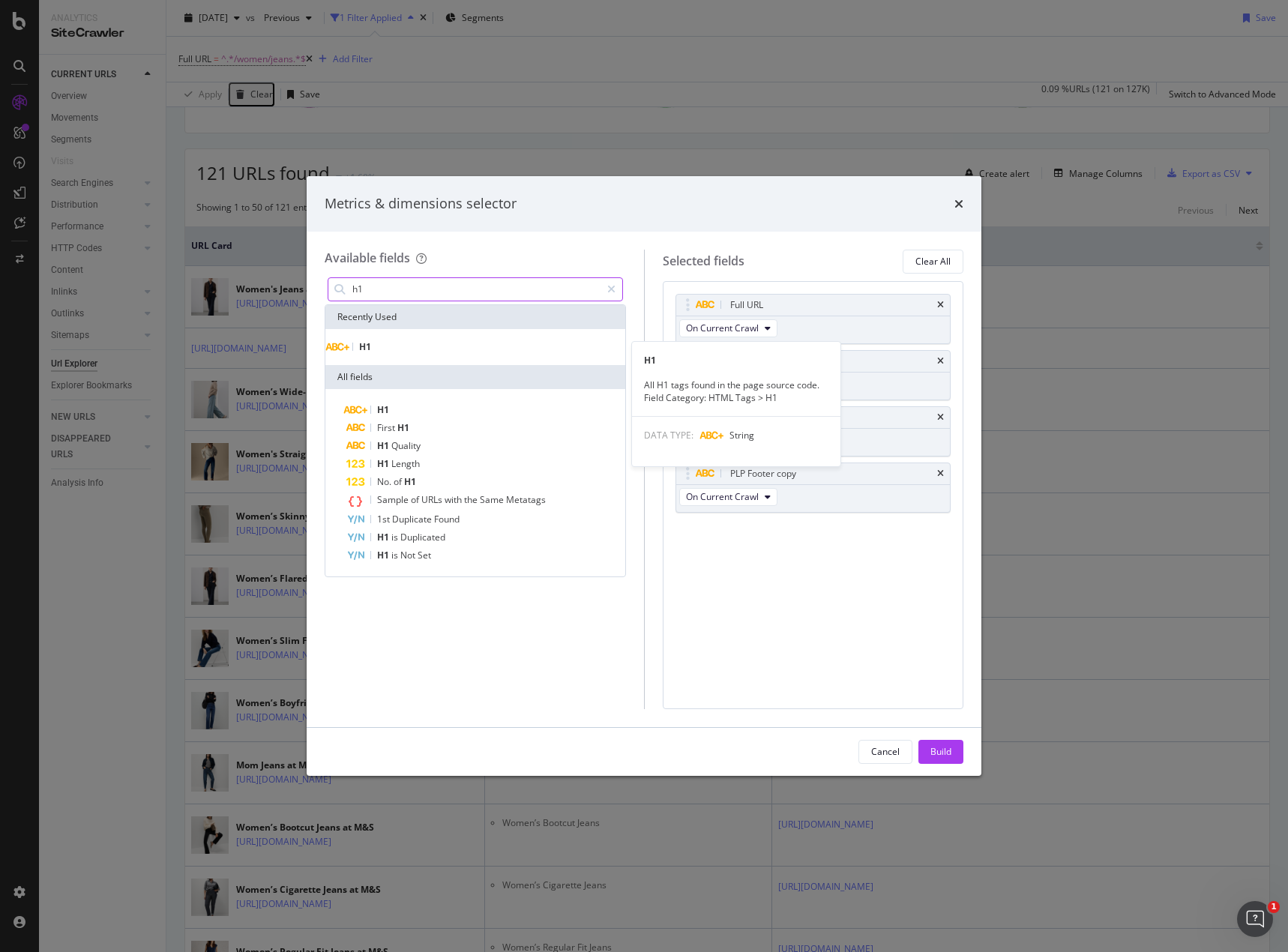
type input "h1"
click at [492, 349] on div "H1" at bounding box center [476, 347] width 294 height 12
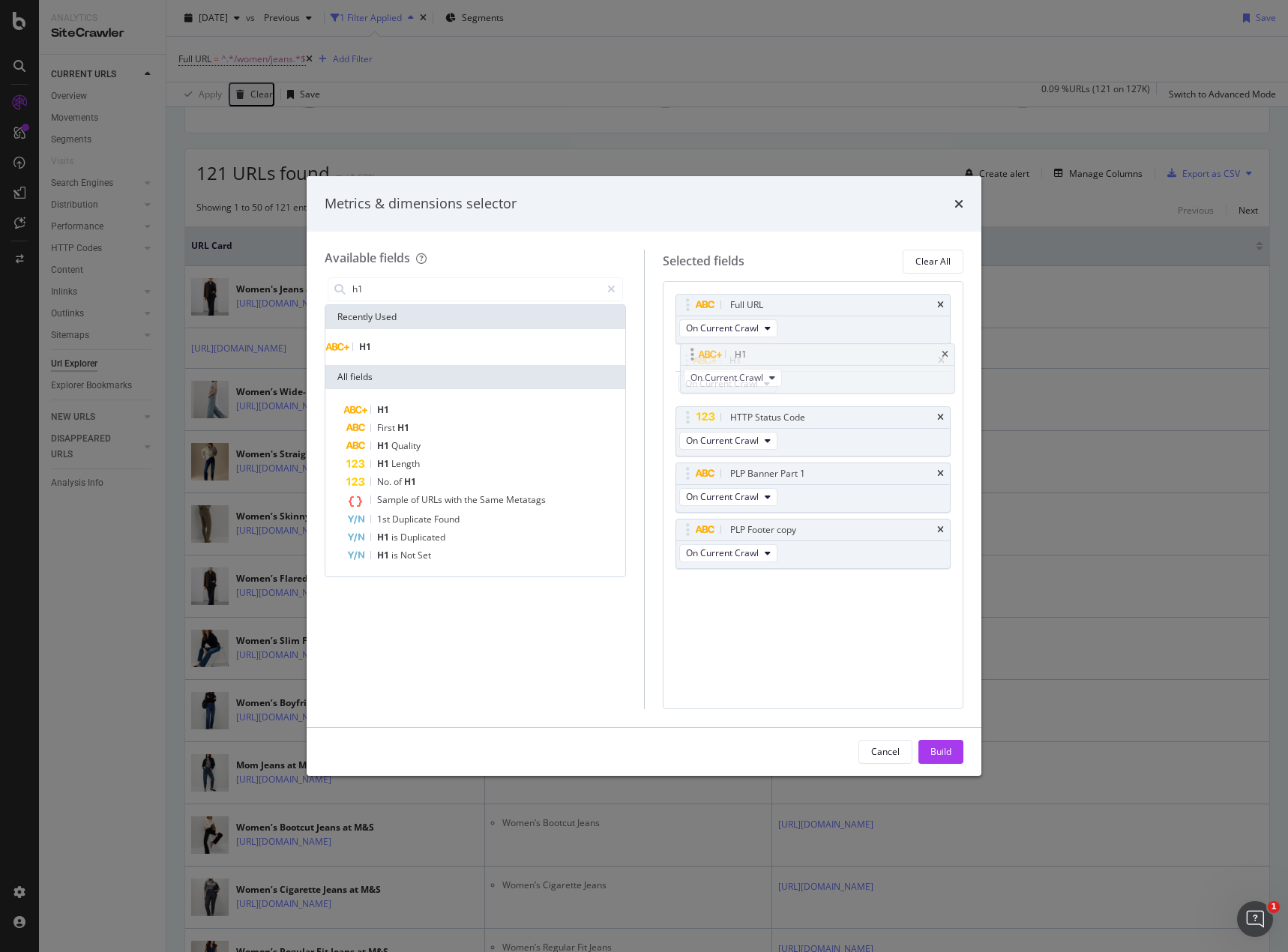
drag, startPoint x: 804, startPoint y: 529, endPoint x: 807, endPoint y: 353, distance: 176.0
click at [807, 353] on body "Analytics SiteCrawler CURRENT URLS Overview Movements Segments Visits Search En…" at bounding box center [644, 476] width 1288 height 952
click at [937, 472] on div "Build" at bounding box center [940, 752] width 21 height 22
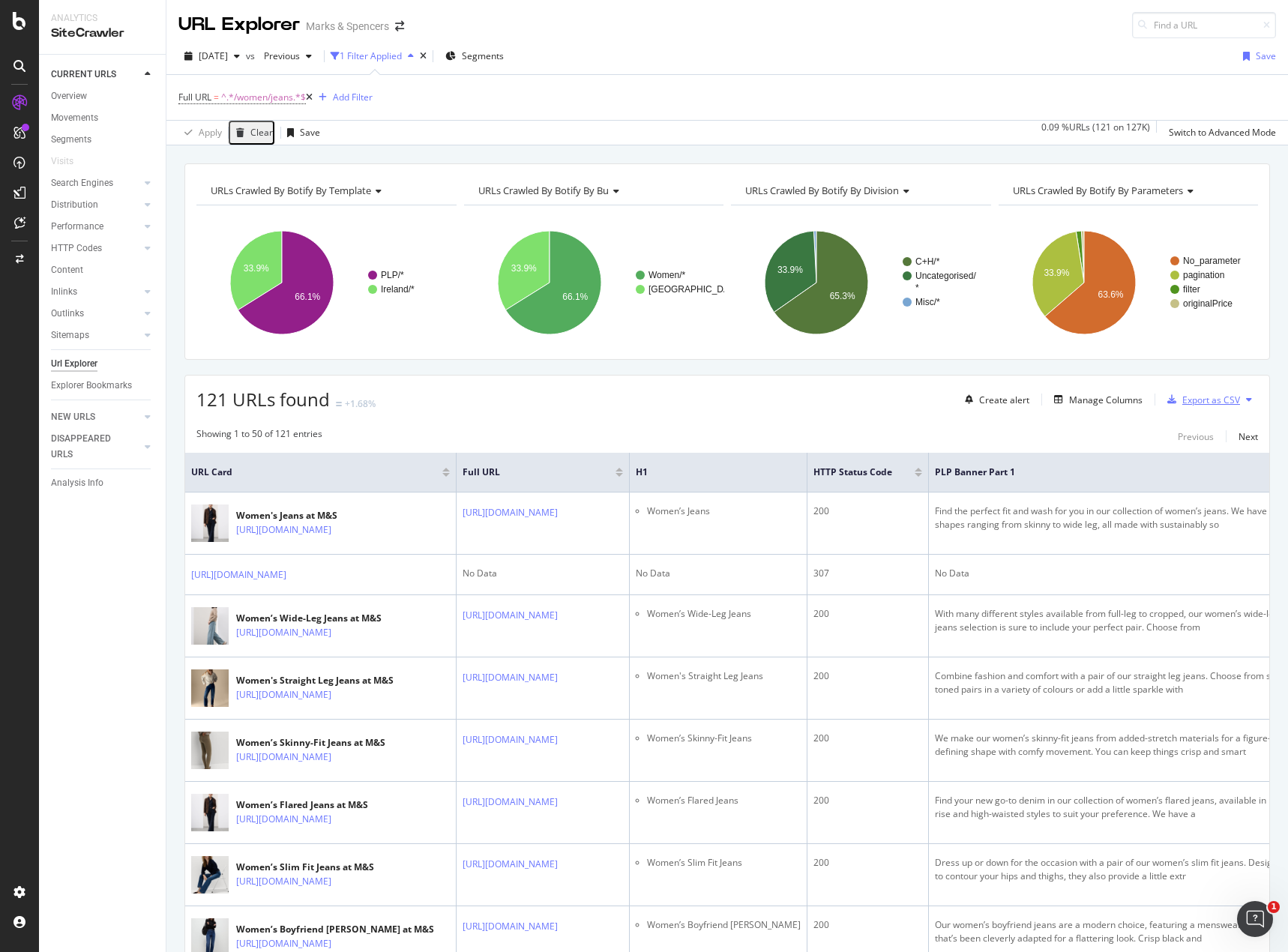
click at [958, 405] on div "Export as CSV" at bounding box center [1211, 400] width 58 height 13
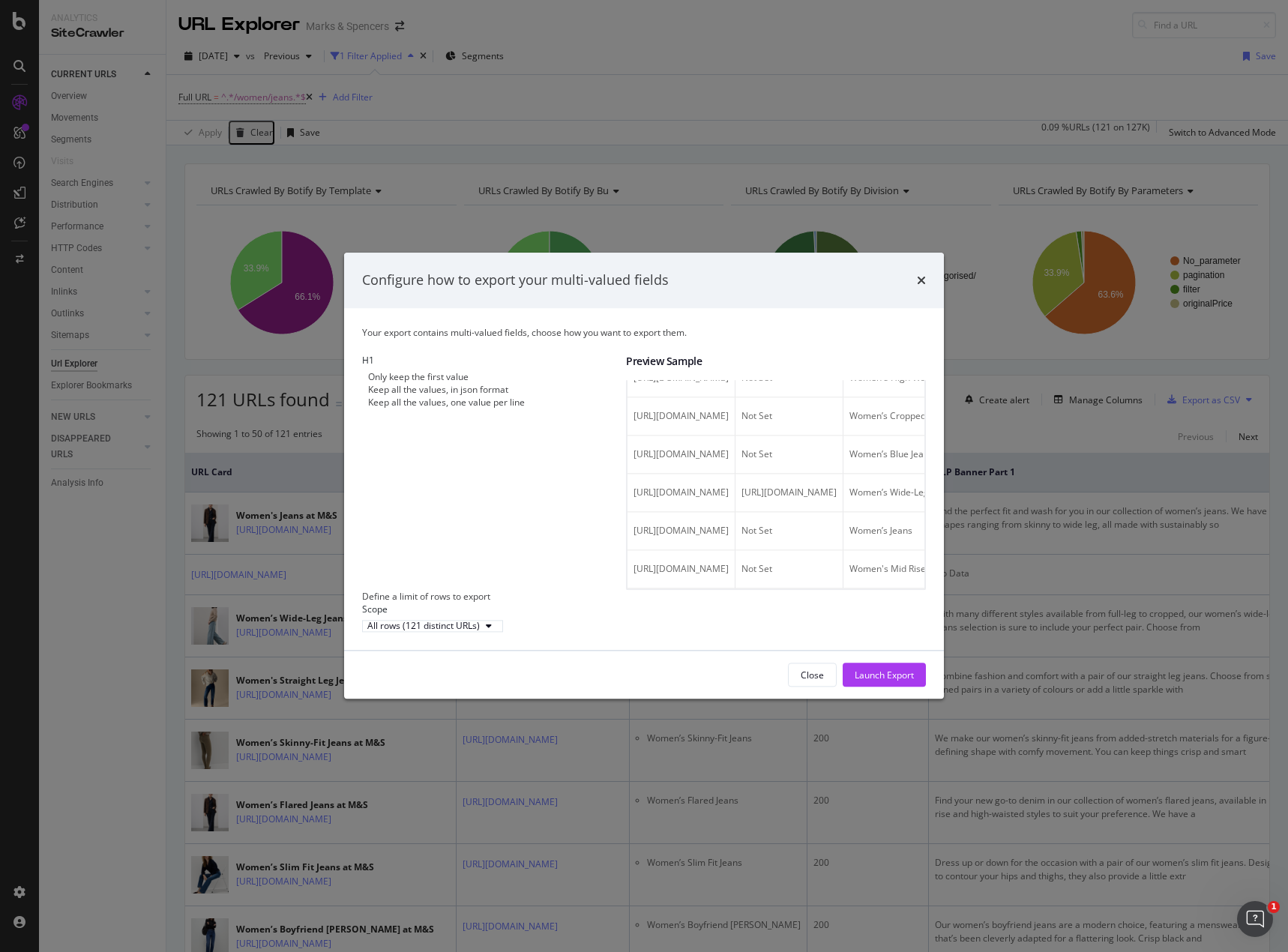
scroll to position [1795, 0]
click at [857, 472] on div "Launch Export" at bounding box center [884, 675] width 60 height 13
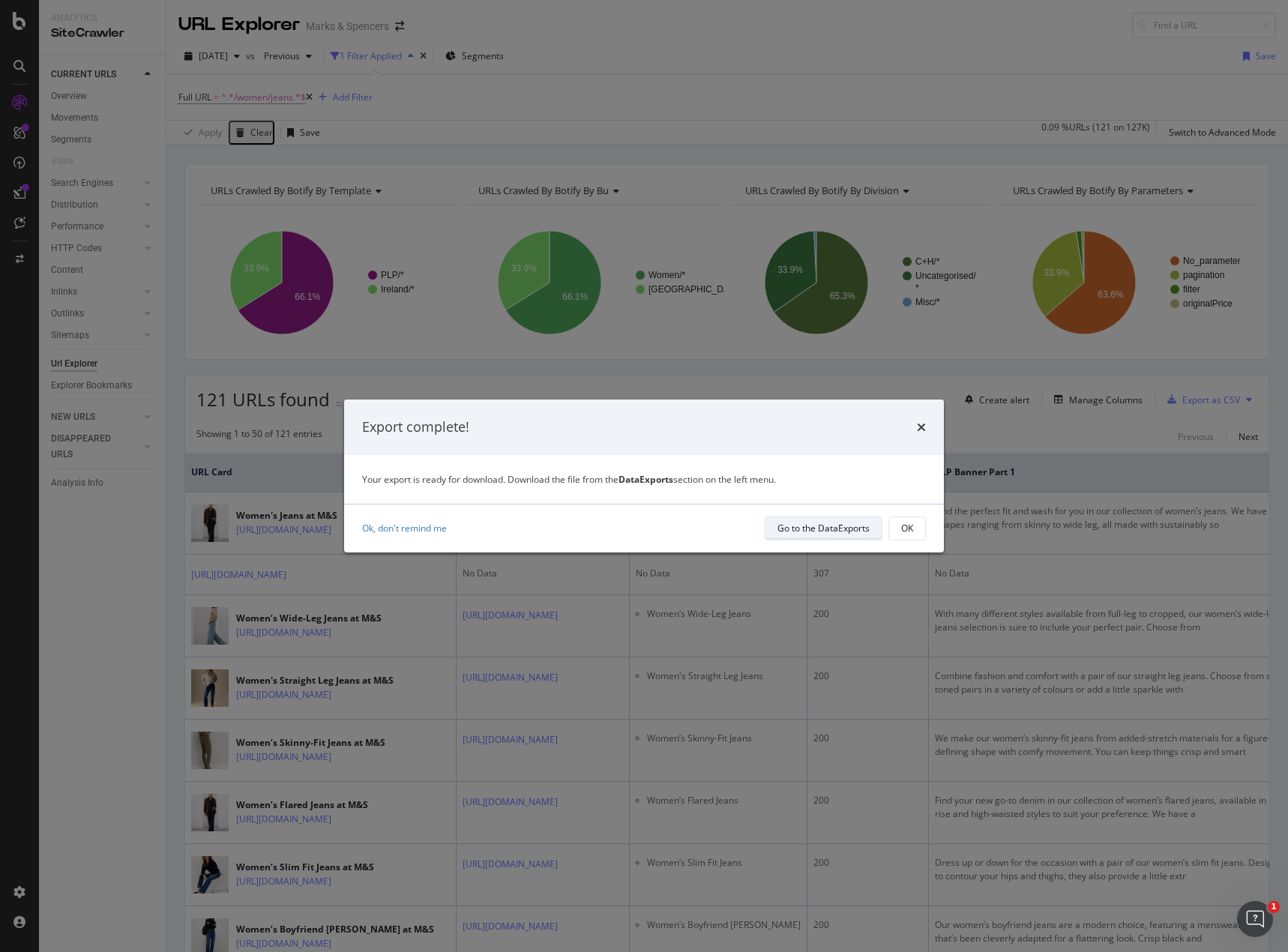
click at [835, 472] on div "Go to the DataExports" at bounding box center [823, 528] width 92 height 13
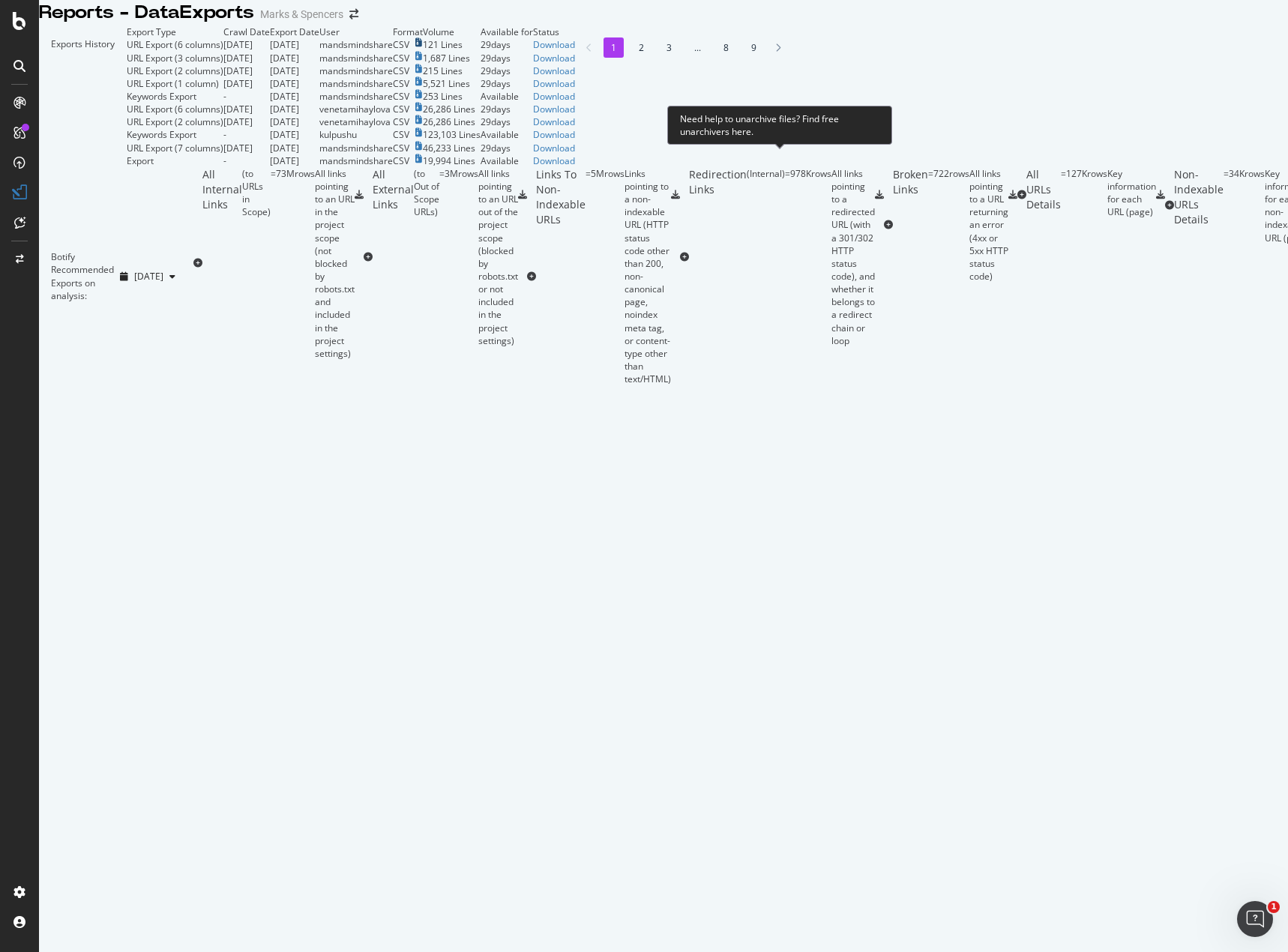
click at [422, 47] on icon at bounding box center [418, 43] width 6 height 9
click at [575, 51] on div "Download" at bounding box center [554, 45] width 42 height 13
